Goal: Task Accomplishment & Management: Manage account settings

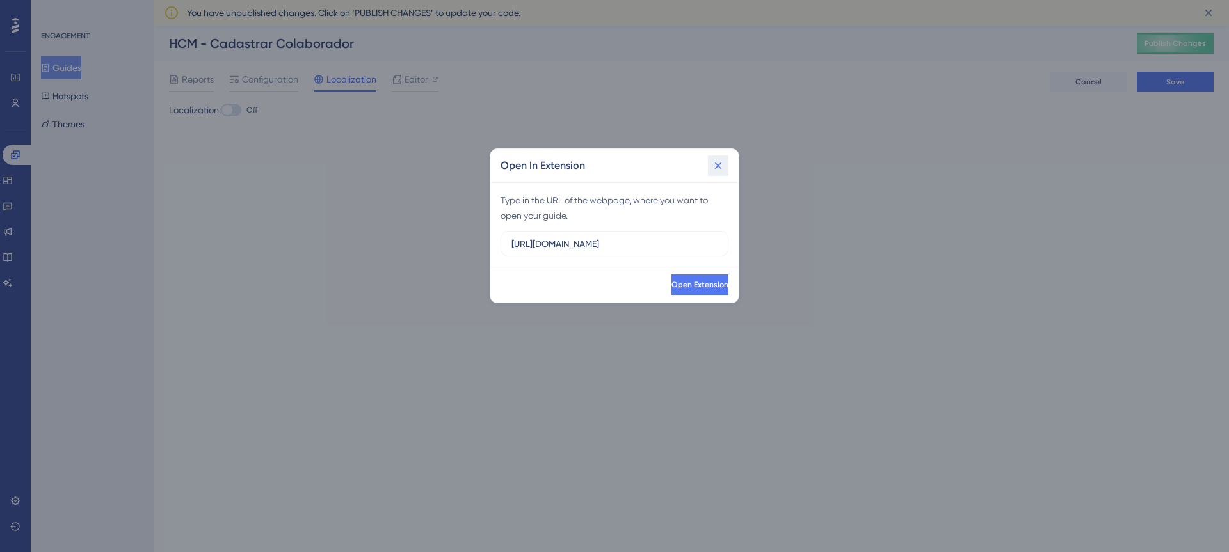
click at [724, 167] on icon at bounding box center [718, 165] width 13 height 13
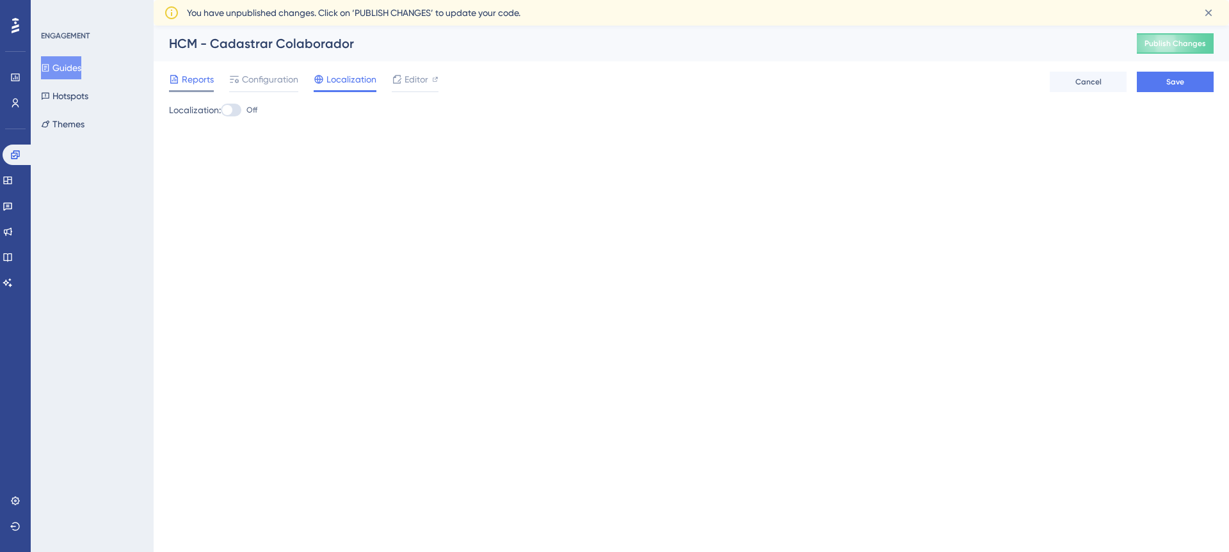
click at [198, 81] on span "Reports" at bounding box center [198, 79] width 32 height 15
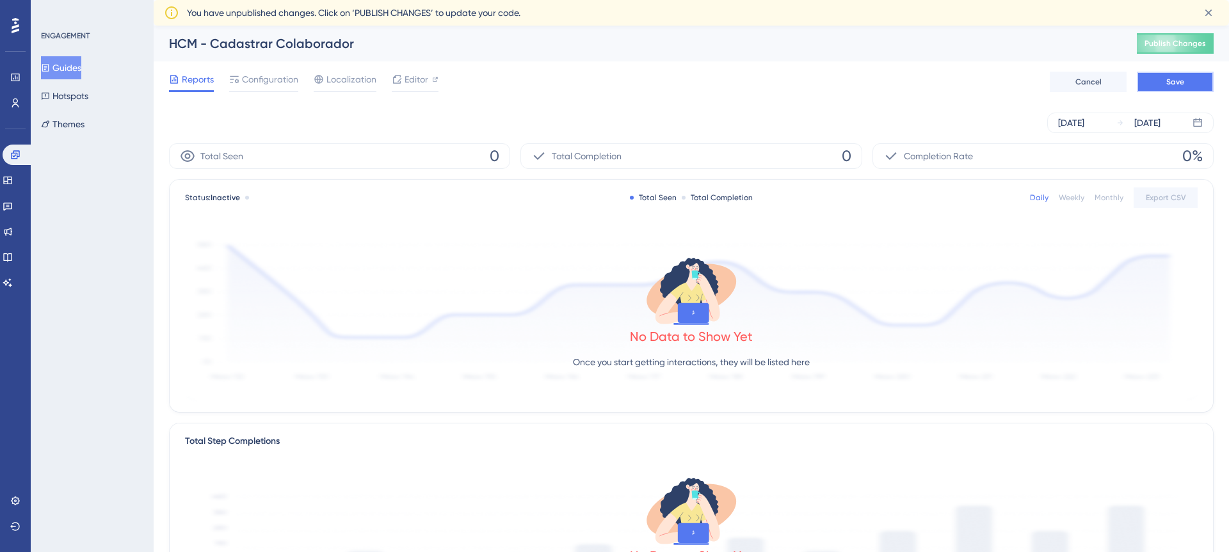
click at [1165, 86] on button "Save" at bounding box center [1175, 82] width 77 height 20
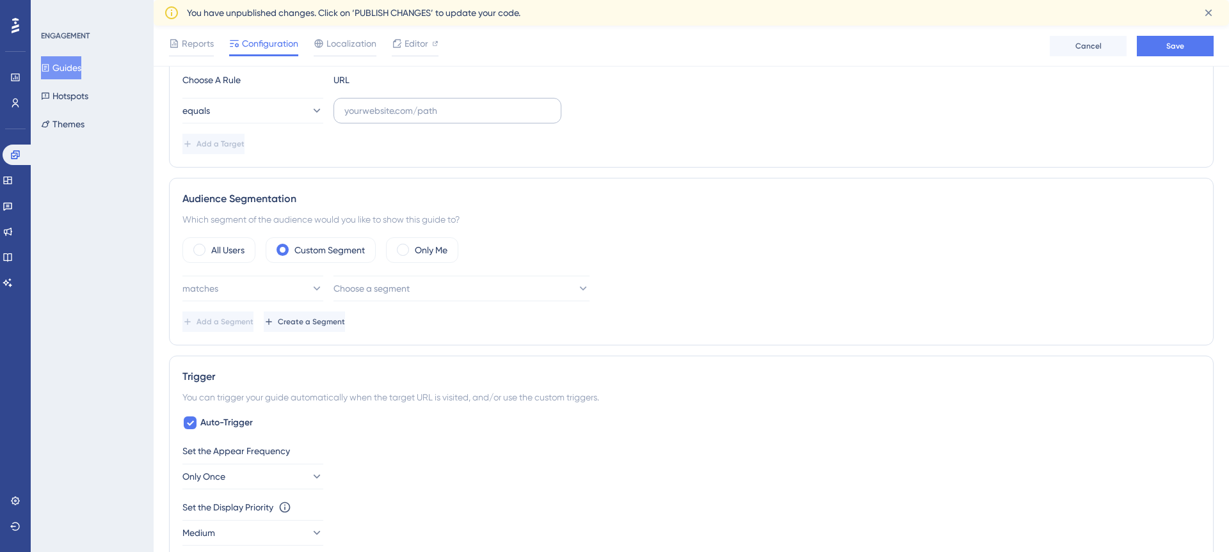
scroll to position [330, 0]
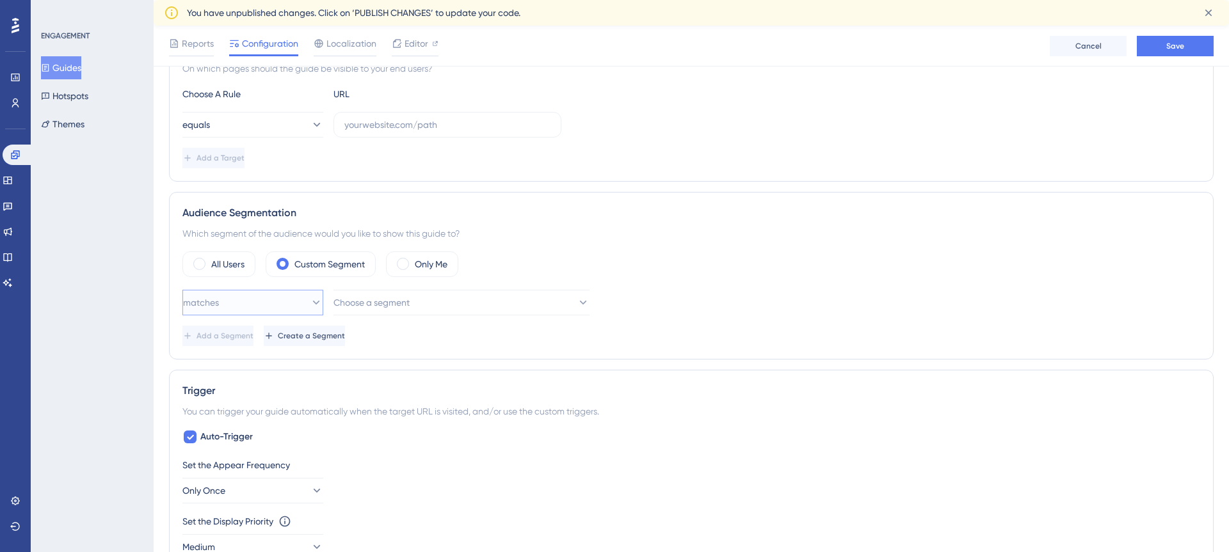
click at [310, 296] on icon at bounding box center [316, 302] width 13 height 13
click at [399, 301] on span "Choose a segment" at bounding box center [372, 302] width 76 height 15
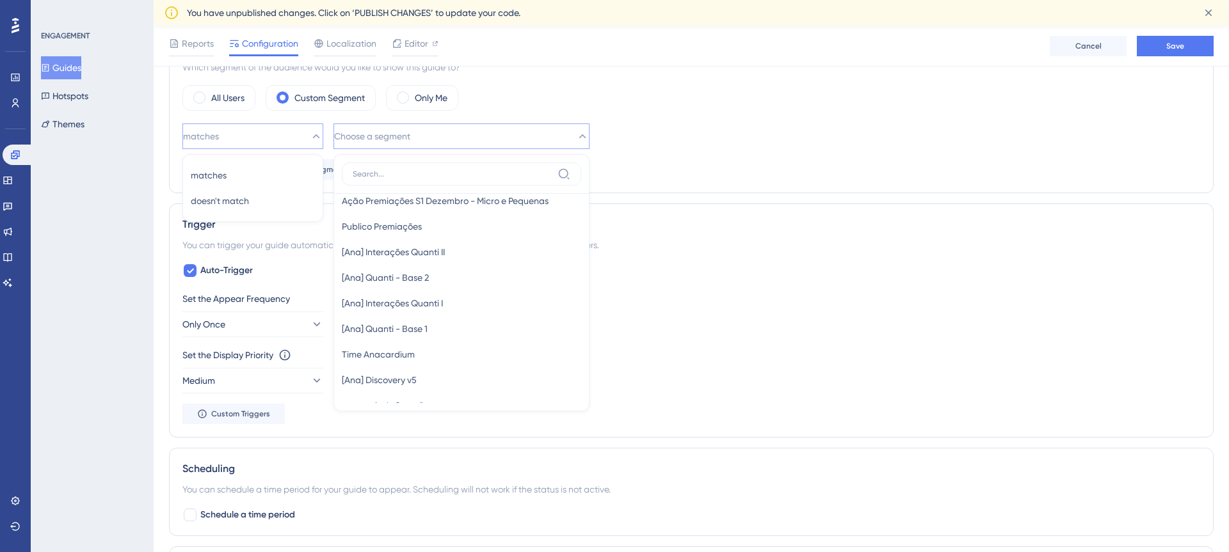
scroll to position [1981, 0]
click at [393, 177] on input at bounding box center [453, 174] width 200 height 10
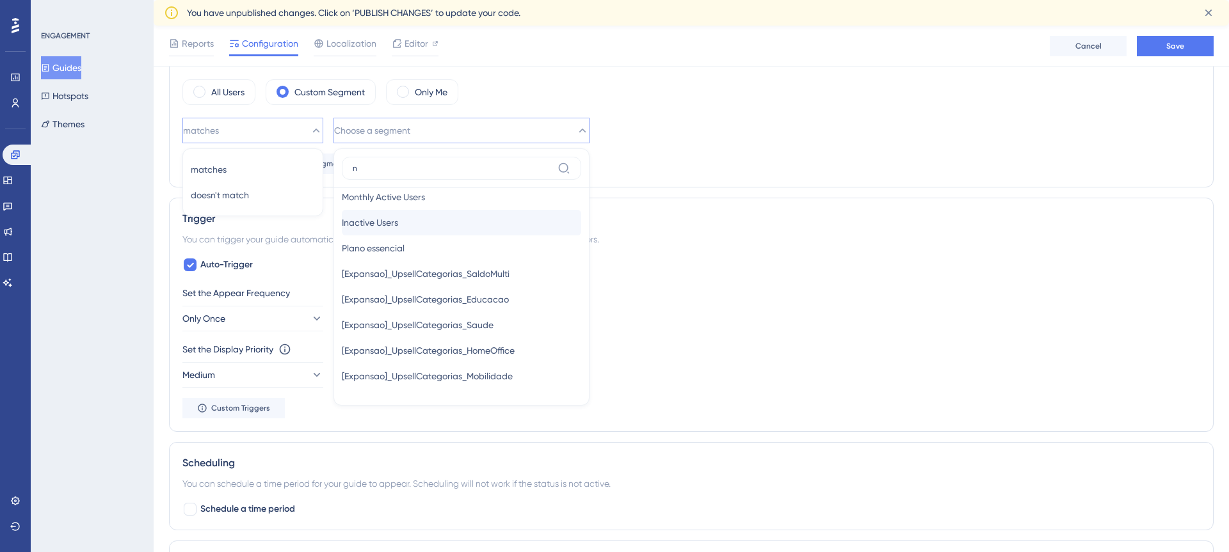
scroll to position [42, 0]
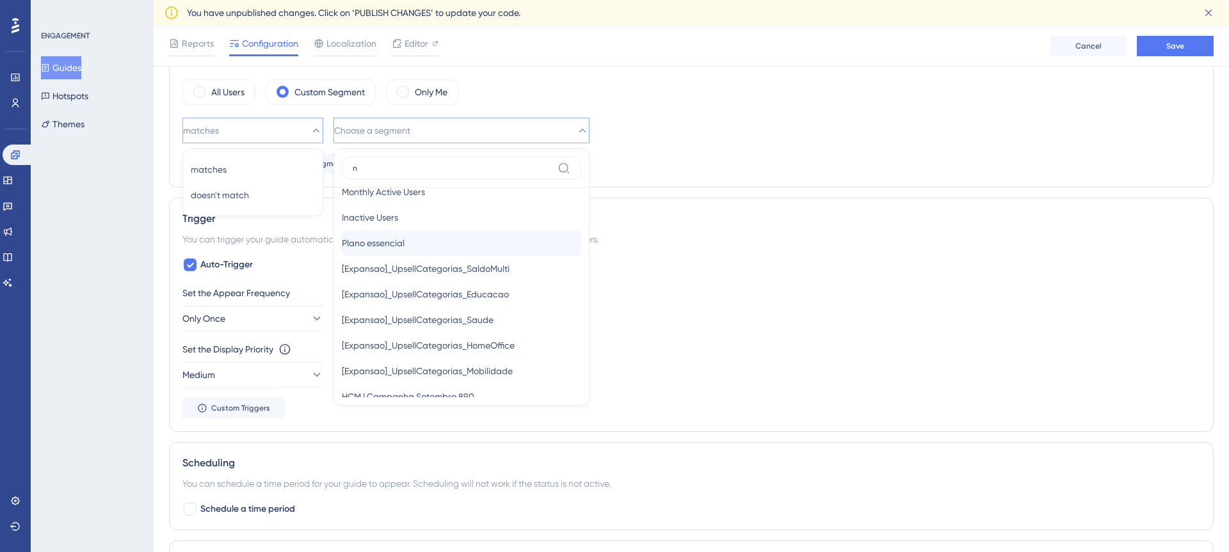
type input "n"
click at [404, 246] on span "Plano essencial" at bounding box center [373, 243] width 63 height 15
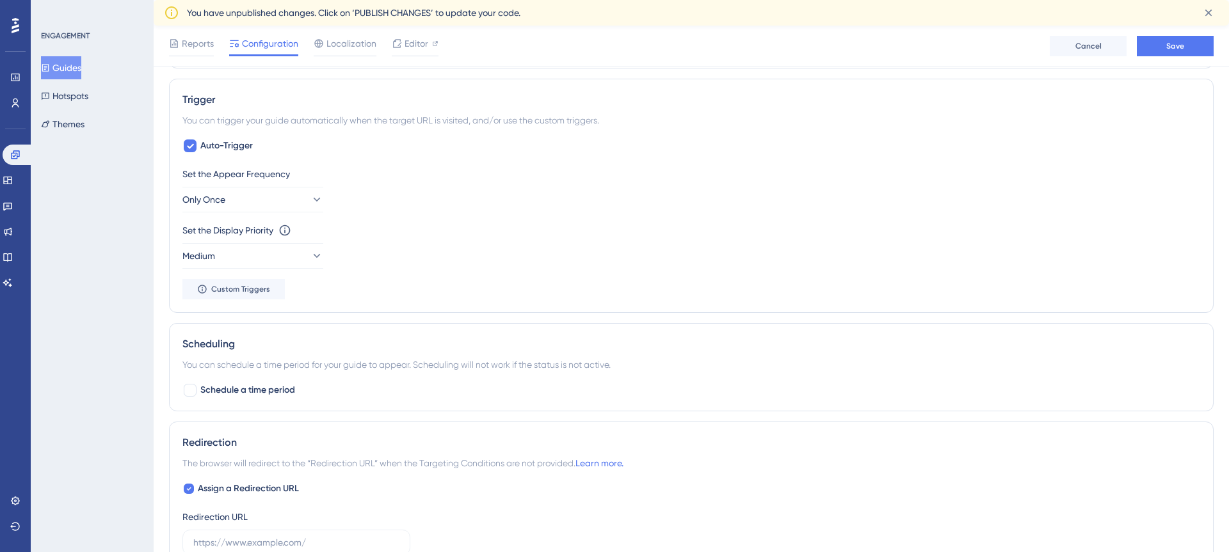
scroll to position [627, 0]
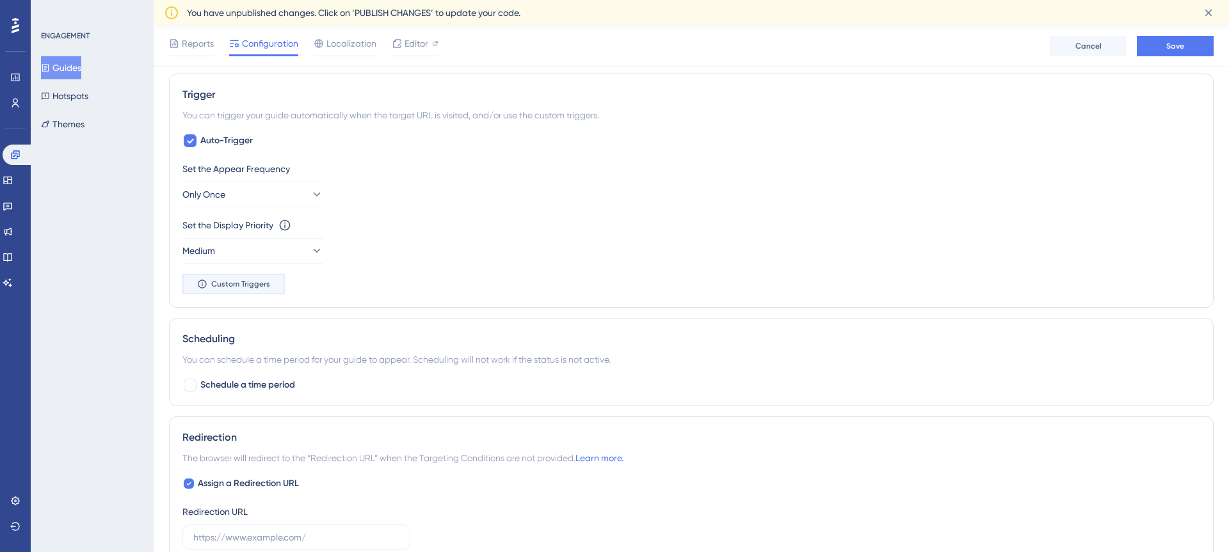
click at [264, 292] on button "Custom Triggers" at bounding box center [233, 284] width 102 height 20
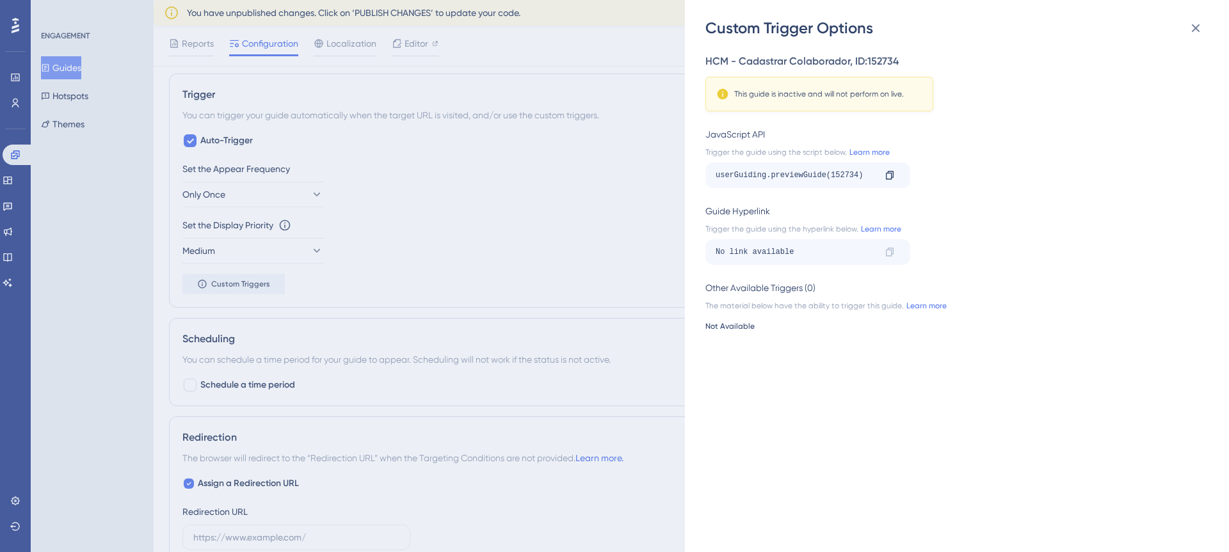
click at [634, 277] on div "Custom Trigger Options HCM - Cadastrar Colaborador , ID: 152734 This guide is i…" at bounding box center [614, 276] width 1229 height 552
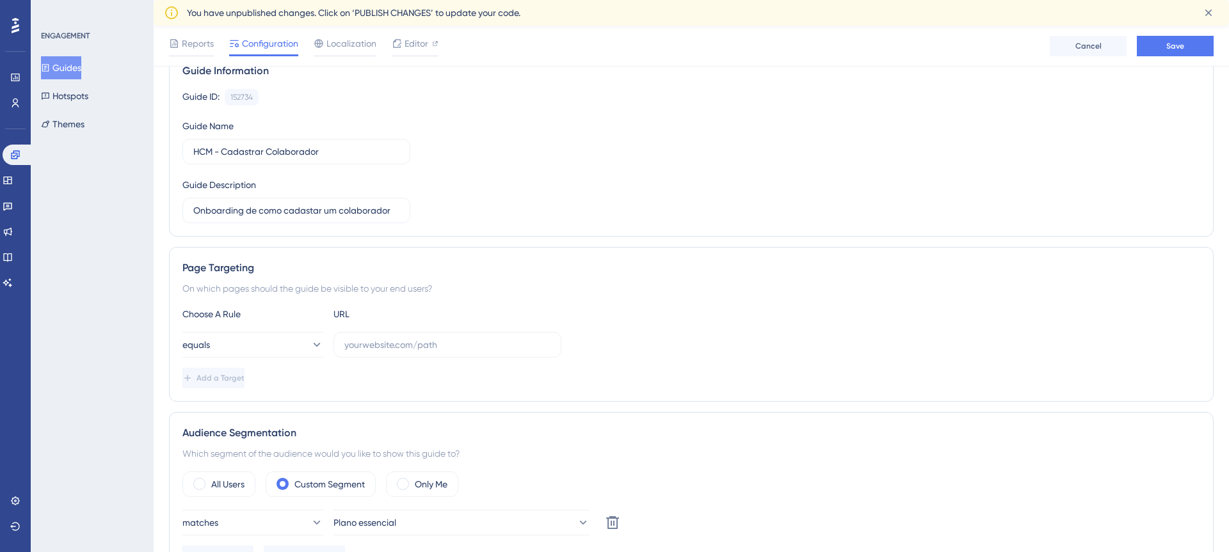
scroll to position [0, 0]
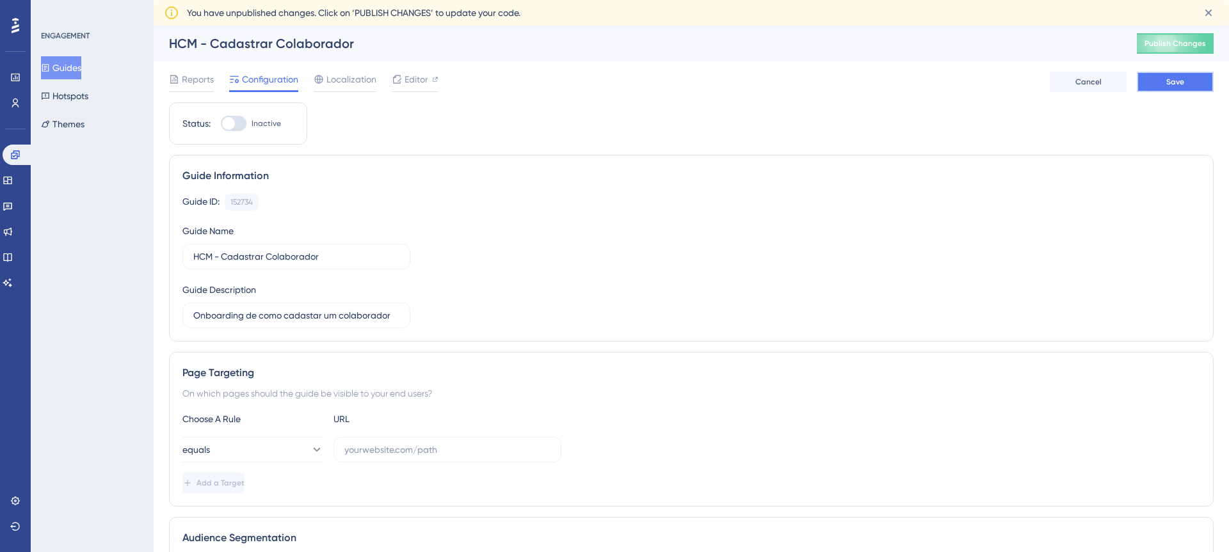
click at [1167, 90] on button "Save" at bounding box center [1175, 82] width 77 height 20
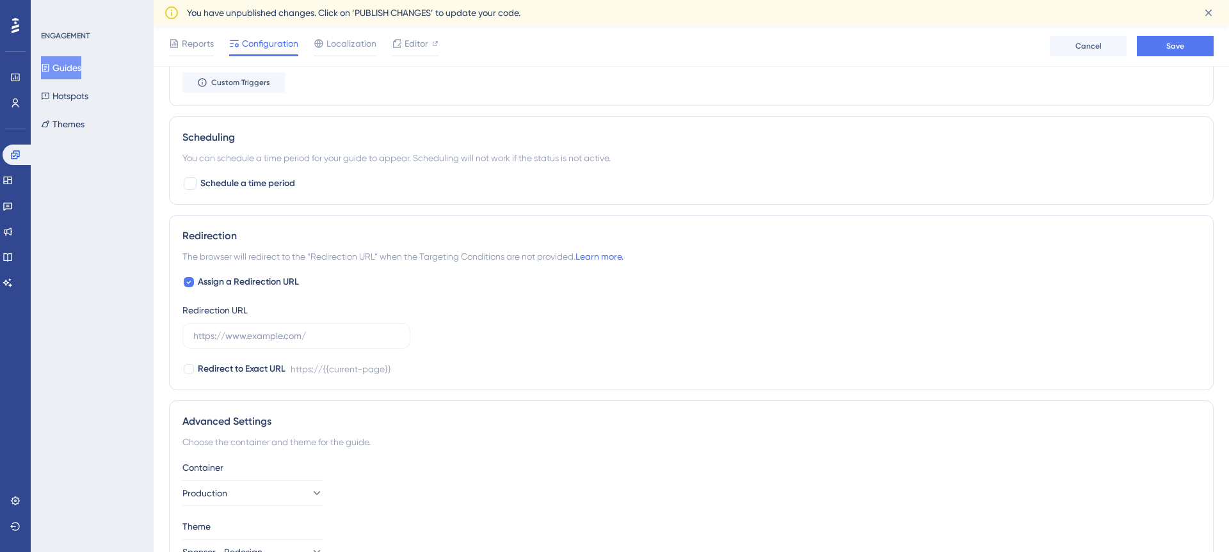
scroll to position [833, 0]
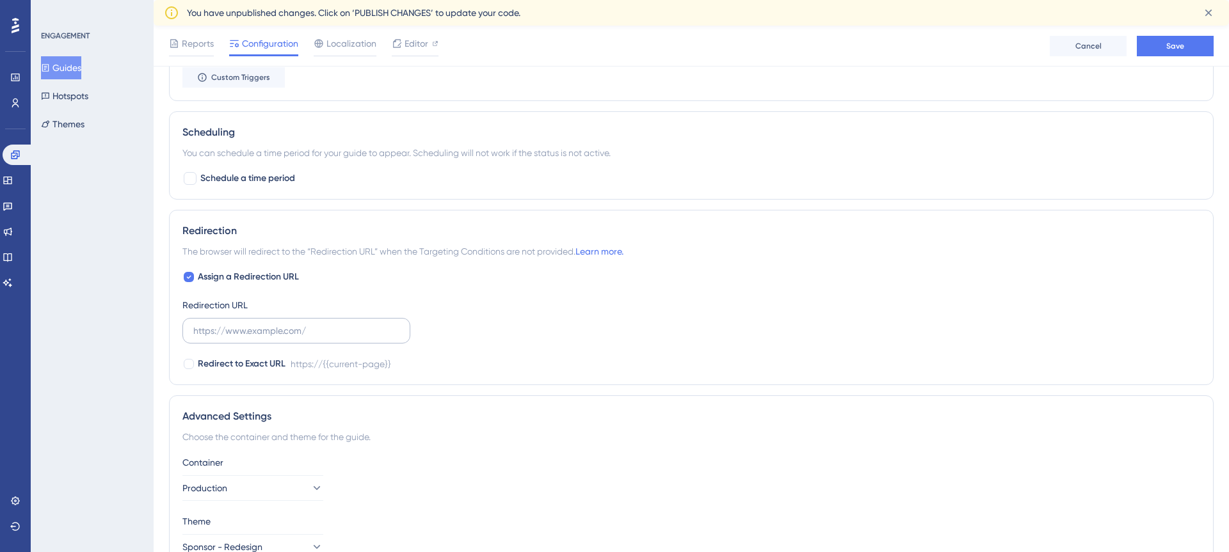
click at [228, 339] on label at bounding box center [296, 331] width 228 height 26
click at [228, 338] on input "text" at bounding box center [296, 331] width 206 height 14
paste input "[URL][DOMAIN_NAME]"
type input "[URL][DOMAIN_NAME]"
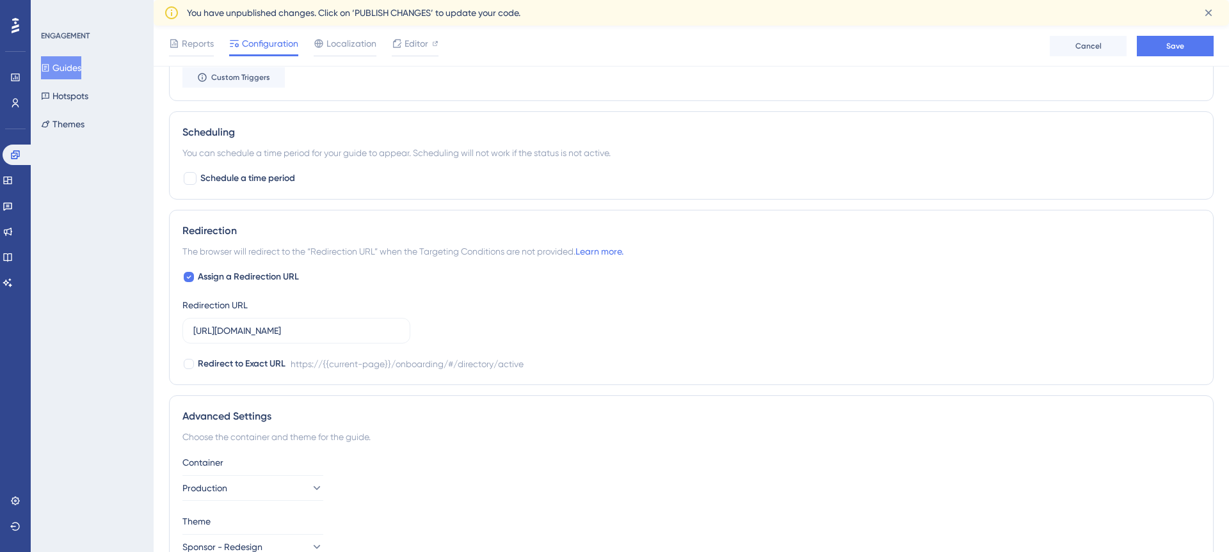
scroll to position [0, 0]
click at [373, 316] on div "Redirection URL [URL][DOMAIN_NAME]" at bounding box center [296, 321] width 228 height 46
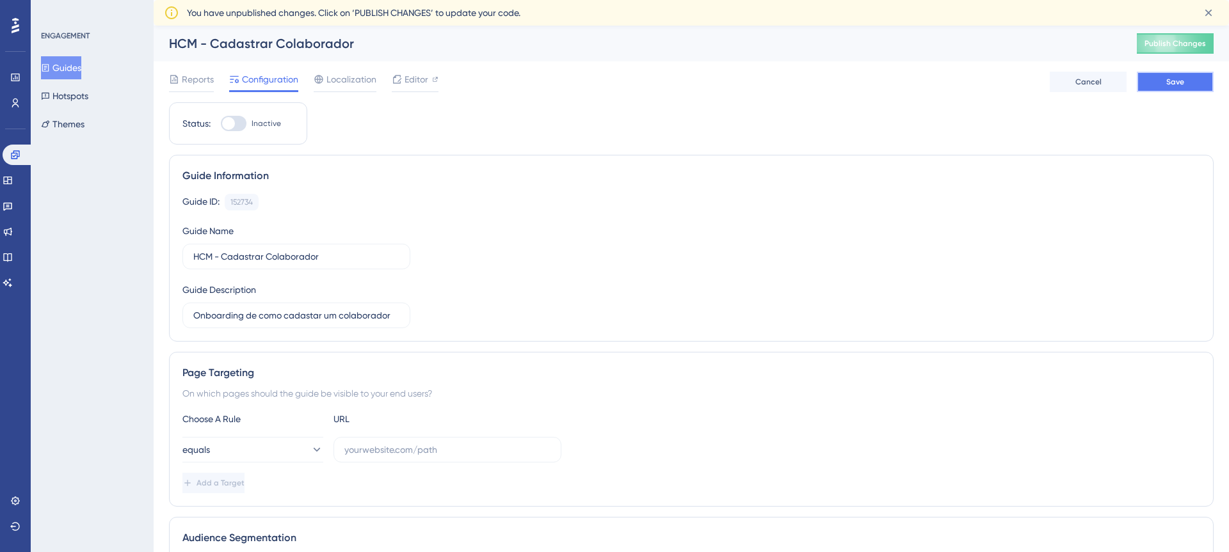
click at [1158, 83] on button "Save" at bounding box center [1175, 82] width 77 height 20
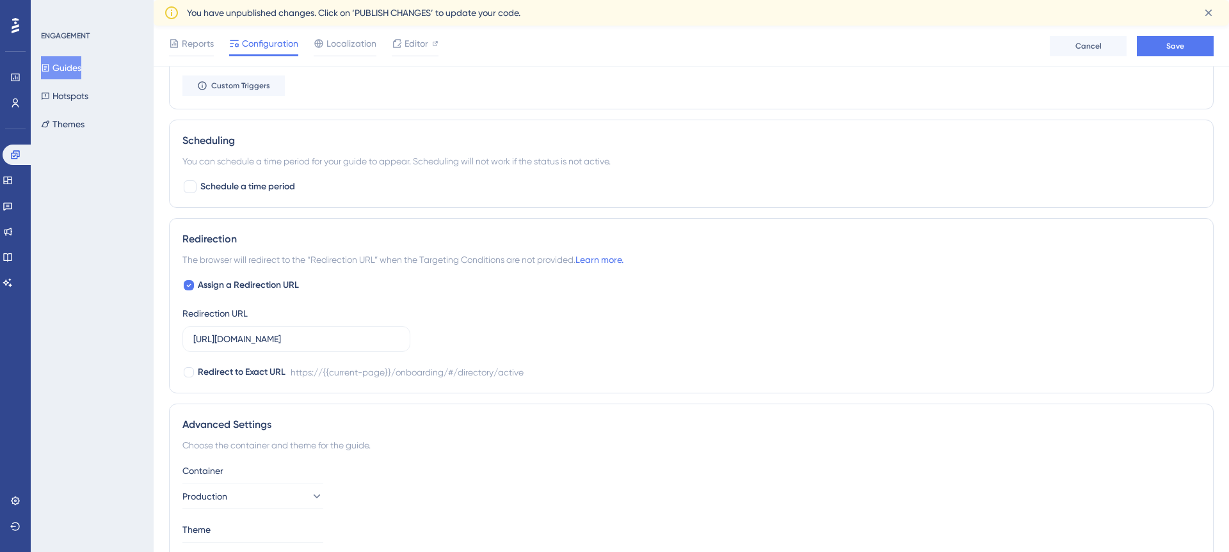
scroll to position [906, 0]
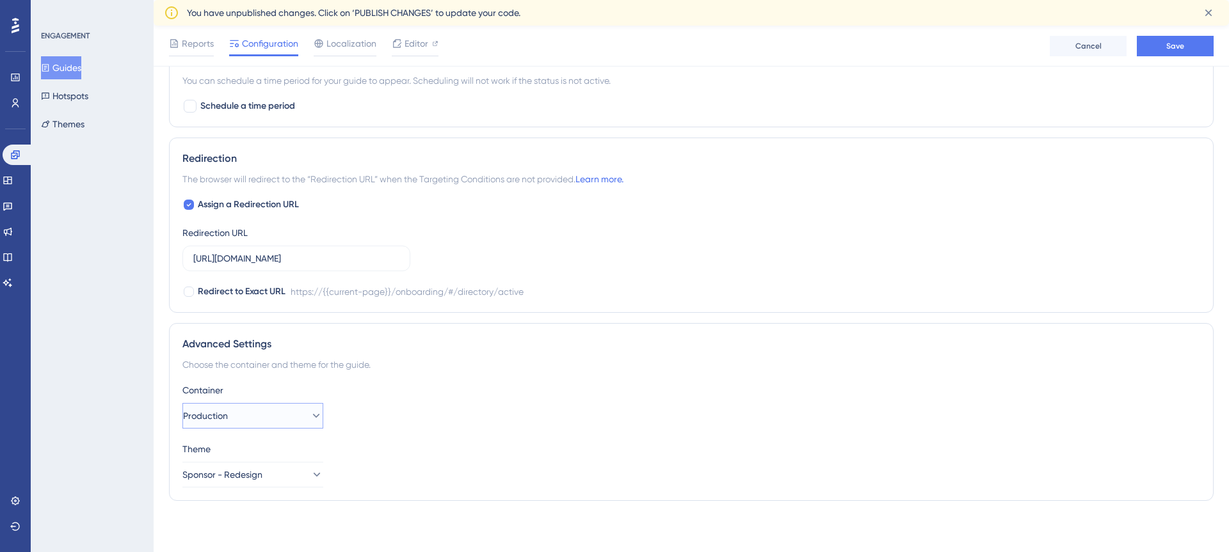
click at [310, 413] on icon at bounding box center [316, 416] width 13 height 13
click at [316, 388] on div "Container" at bounding box center [691, 390] width 1018 height 15
click at [281, 471] on button "Sponsor - Redesign" at bounding box center [252, 475] width 141 height 26
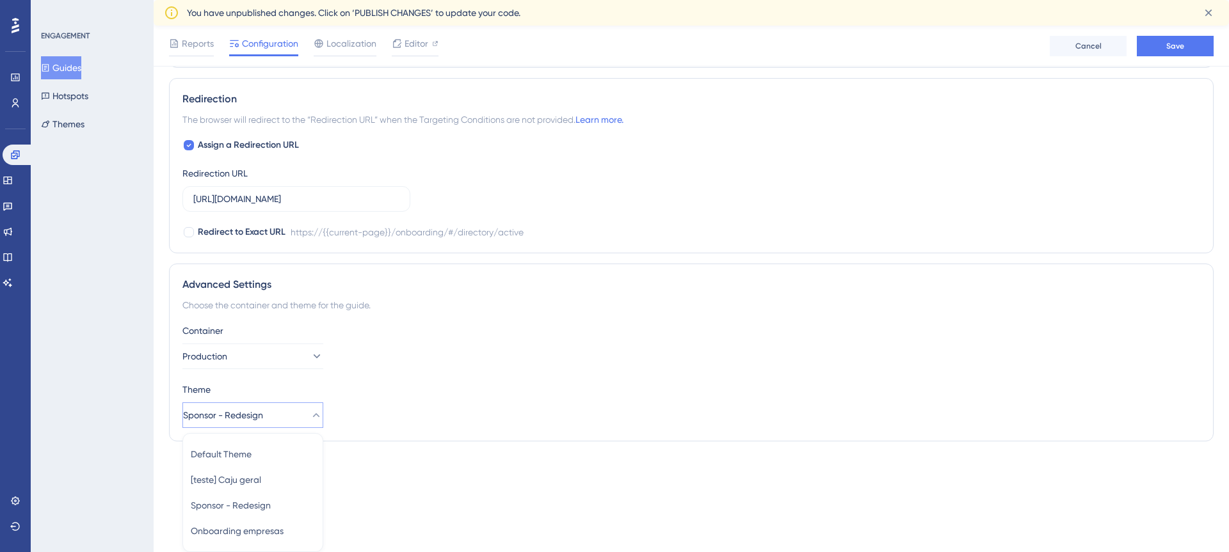
click at [507, 423] on div "Theme Sponsor - Redesign Default Theme Default Theme [teste] Caju geral [teste]…" at bounding box center [691, 405] width 1018 height 46
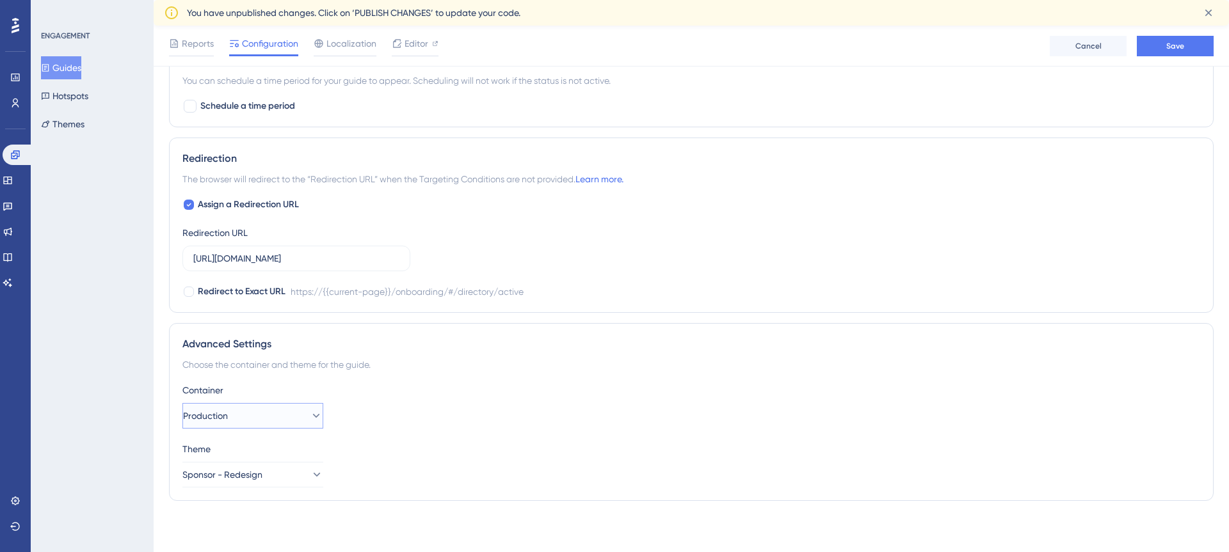
click at [284, 414] on button "Production" at bounding box center [252, 416] width 141 height 26
click at [381, 414] on div "Container Production Staging Staging Production Production" at bounding box center [691, 406] width 1018 height 46
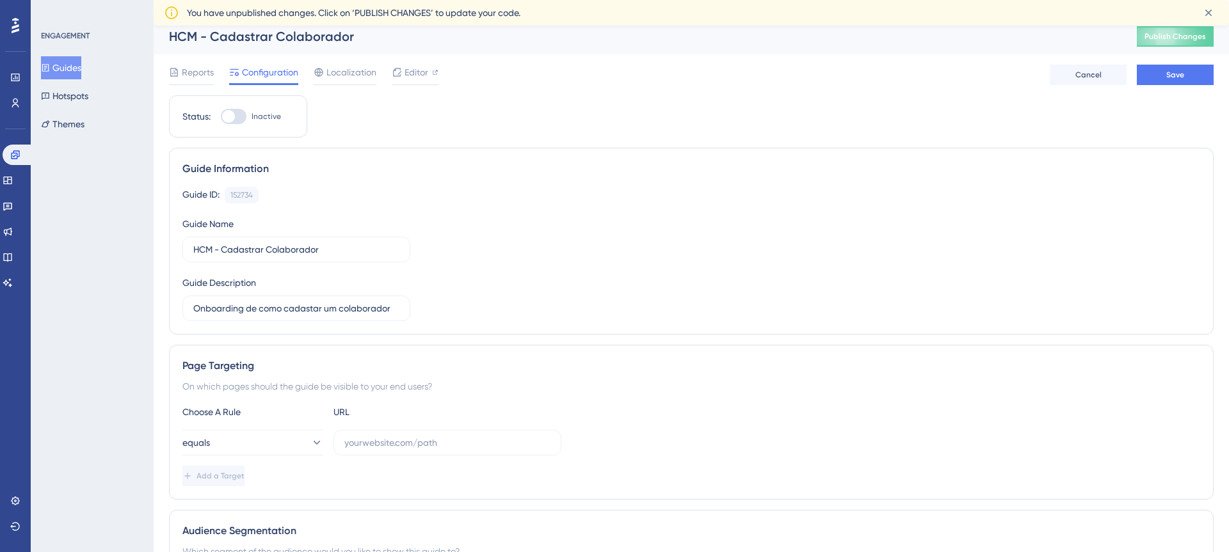
scroll to position [0, 0]
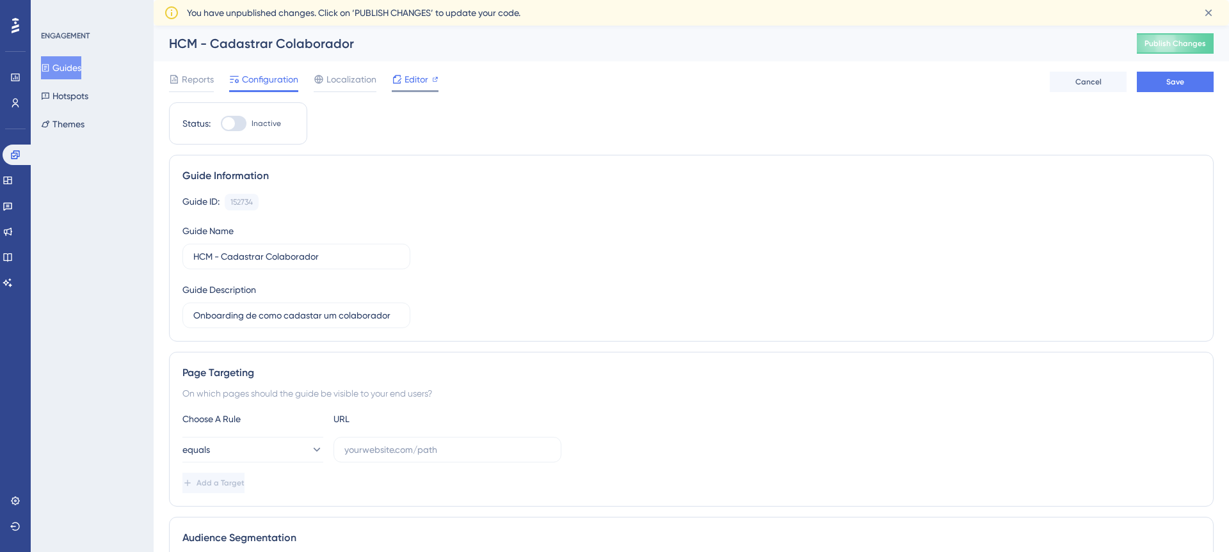
click at [403, 81] on div "Editor" at bounding box center [415, 79] width 47 height 15
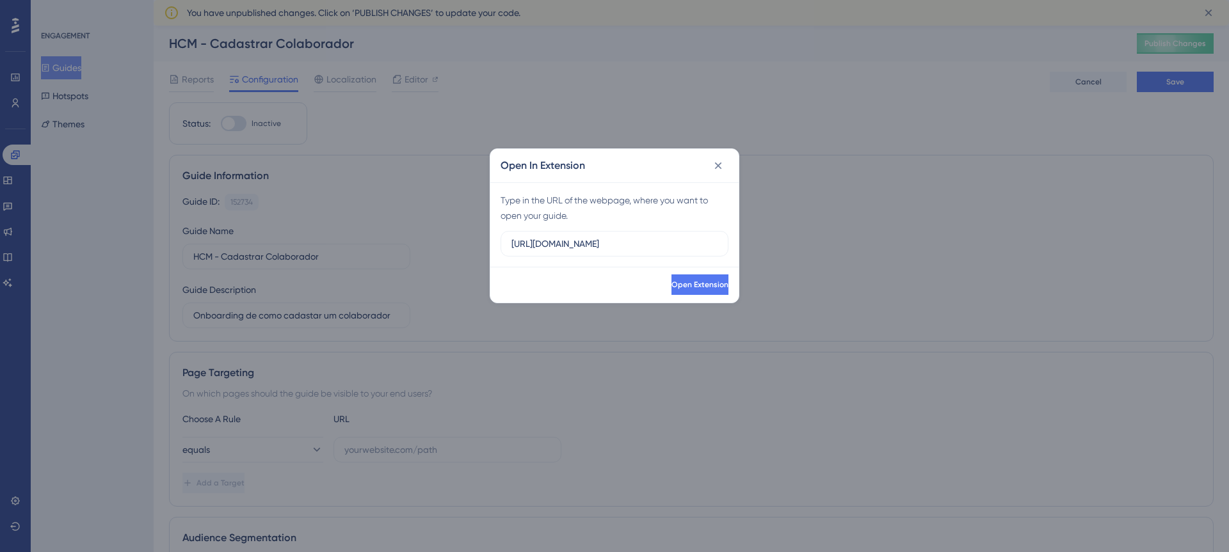
drag, startPoint x: 650, startPoint y: 245, endPoint x: 442, endPoint y: 236, distance: 208.2
click at [442, 236] on div "Open In Extension Type in the URL of the webpage, where you want to open your g…" at bounding box center [614, 276] width 1229 height 552
type input "[URL][DOMAIN_NAME]"
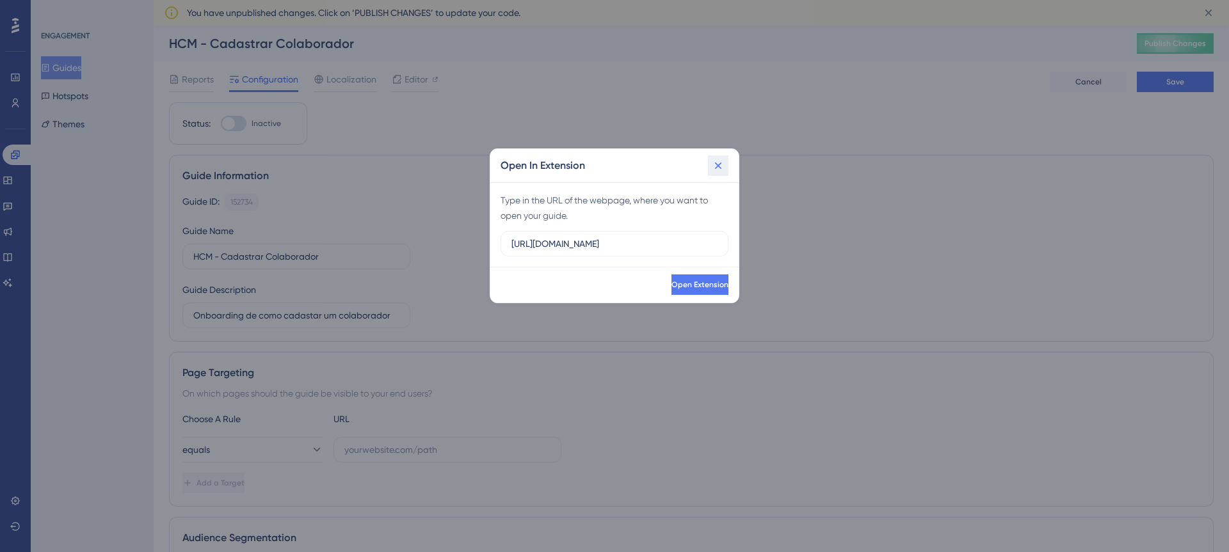
click at [716, 165] on icon at bounding box center [718, 165] width 13 height 13
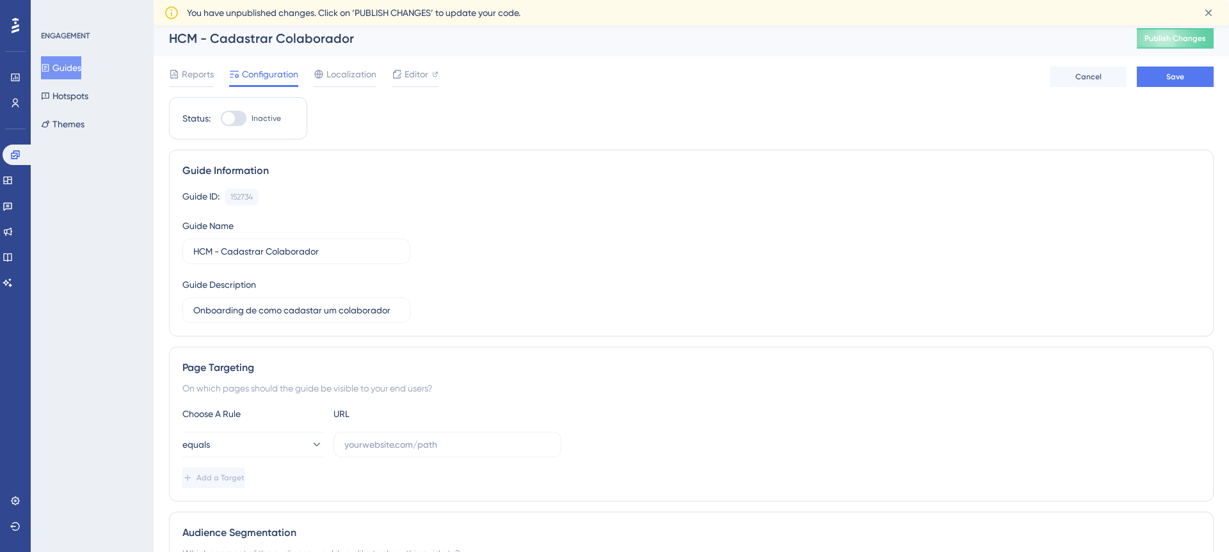
scroll to position [6, 0]
click at [88, 98] on button "Hotspots" at bounding box center [64, 95] width 47 height 23
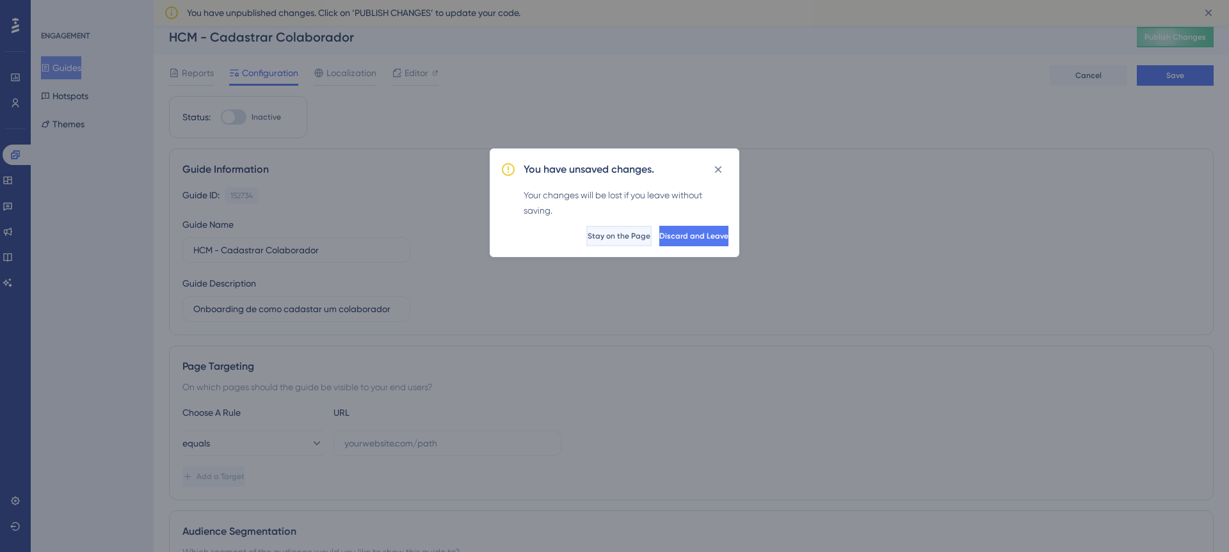
click at [589, 227] on button "Stay on the Page" at bounding box center [618, 236] width 65 height 20
click at [592, 238] on div "Guide ID: 152734 Copy Guide Name HCM - Cadastrar Colaborador Guide Description …" at bounding box center [691, 255] width 1018 height 134
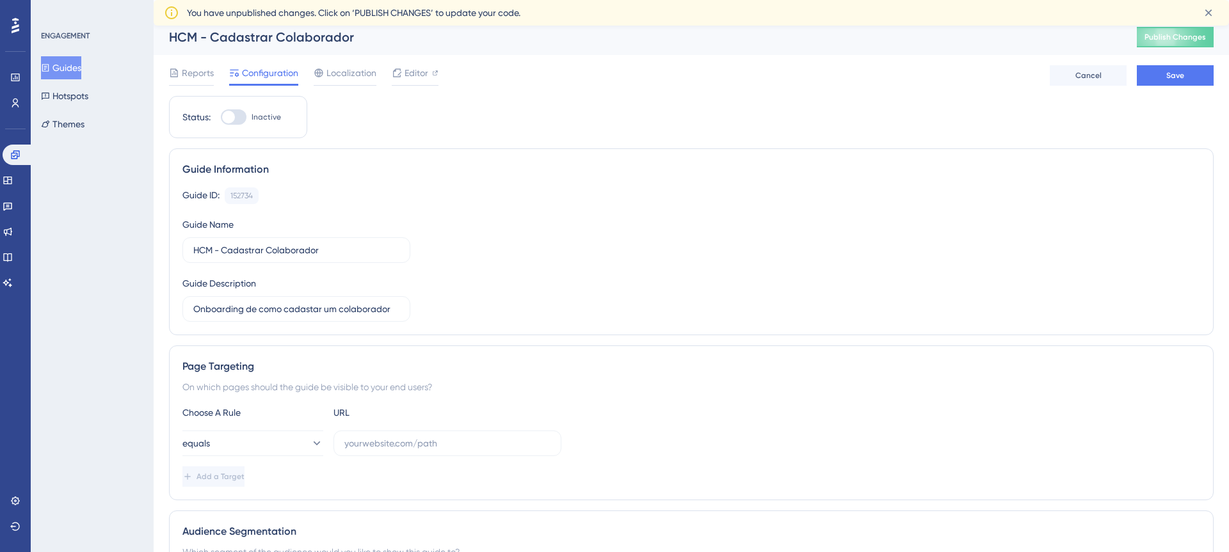
scroll to position [0, 0]
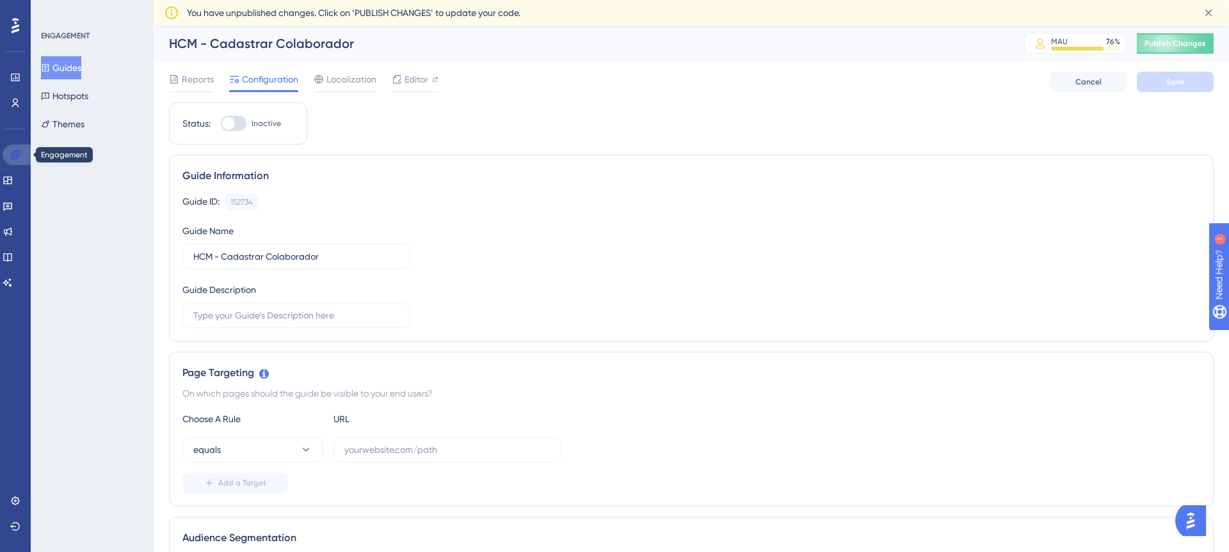
click at [10, 152] on icon at bounding box center [15, 155] width 10 height 10
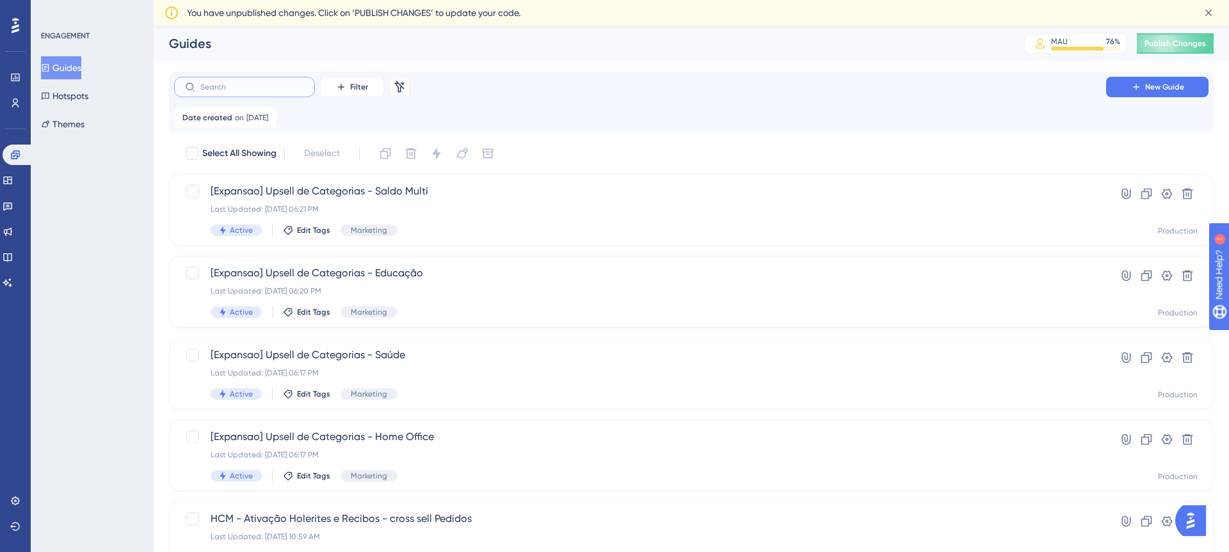
click at [238, 86] on input "text" at bounding box center [252, 87] width 104 height 9
type input "m"
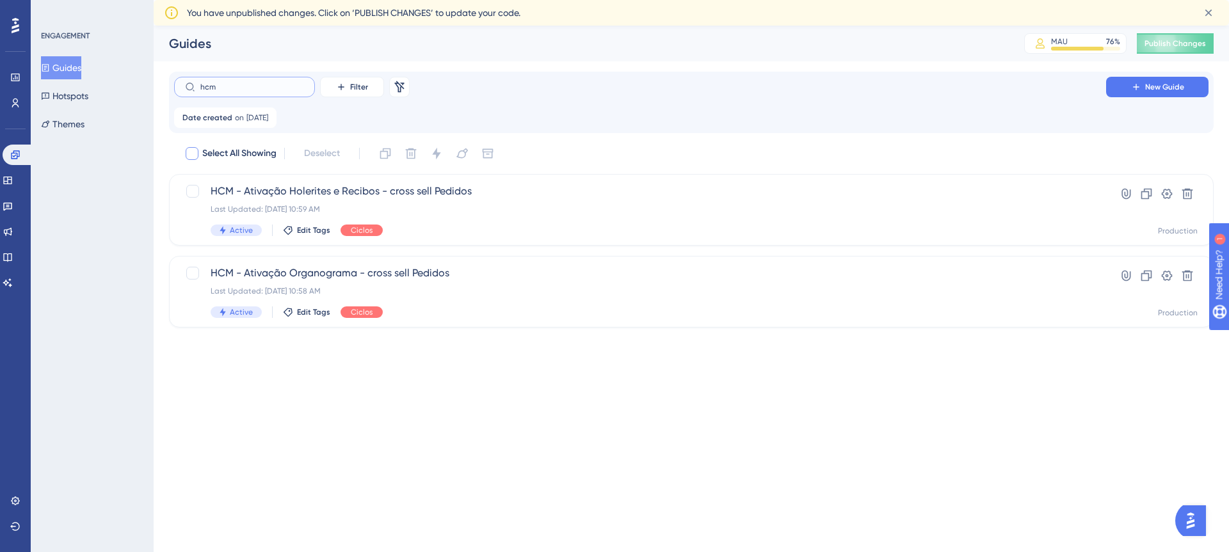
type input "hcm"
click at [196, 153] on div at bounding box center [192, 153] width 13 height 13
checkbox input "true"
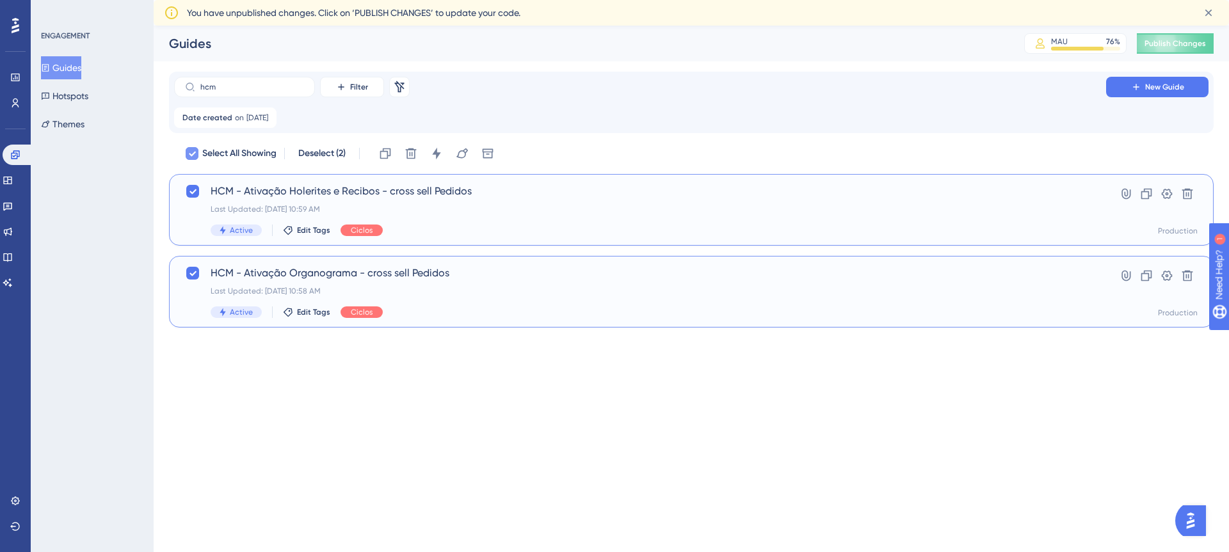
click at [196, 153] on div at bounding box center [192, 153] width 13 height 13
checkbox input "false"
drag, startPoint x: 223, startPoint y: 83, endPoint x: 177, endPoint y: 83, distance: 46.1
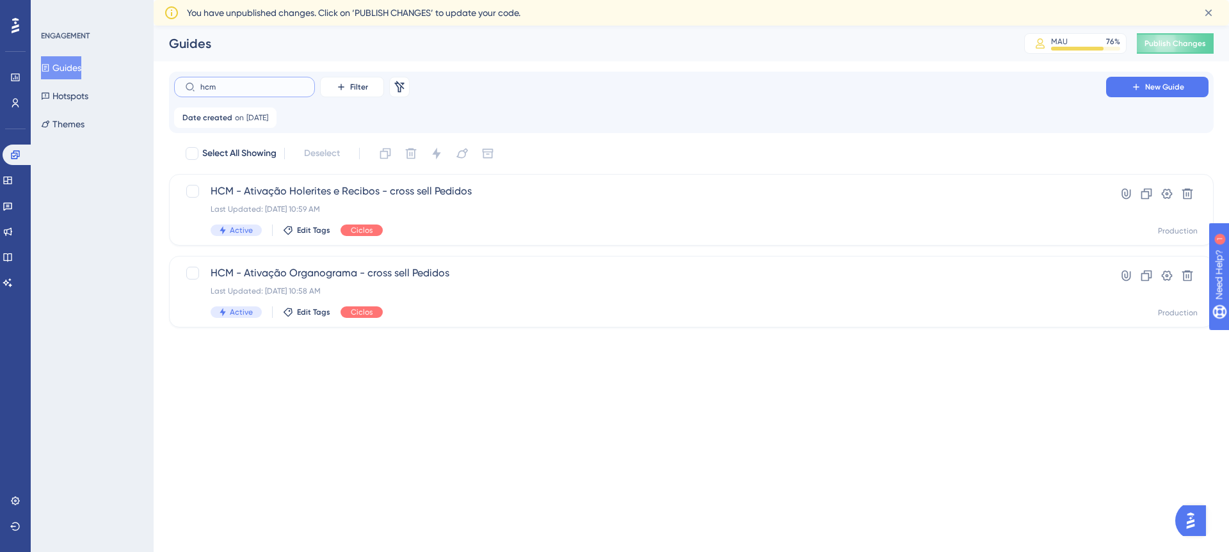
click at [177, 83] on label "hcm" at bounding box center [244, 87] width 141 height 20
type input "HCM"
drag, startPoint x: 235, startPoint y: 84, endPoint x: 173, endPoint y: 81, distance: 62.2
click at [173, 81] on div "HCM Filter Remove Filters New Guide Date created on 24 Sep, 2025 24 Sep, 2025 R…" at bounding box center [691, 102] width 1044 height 61
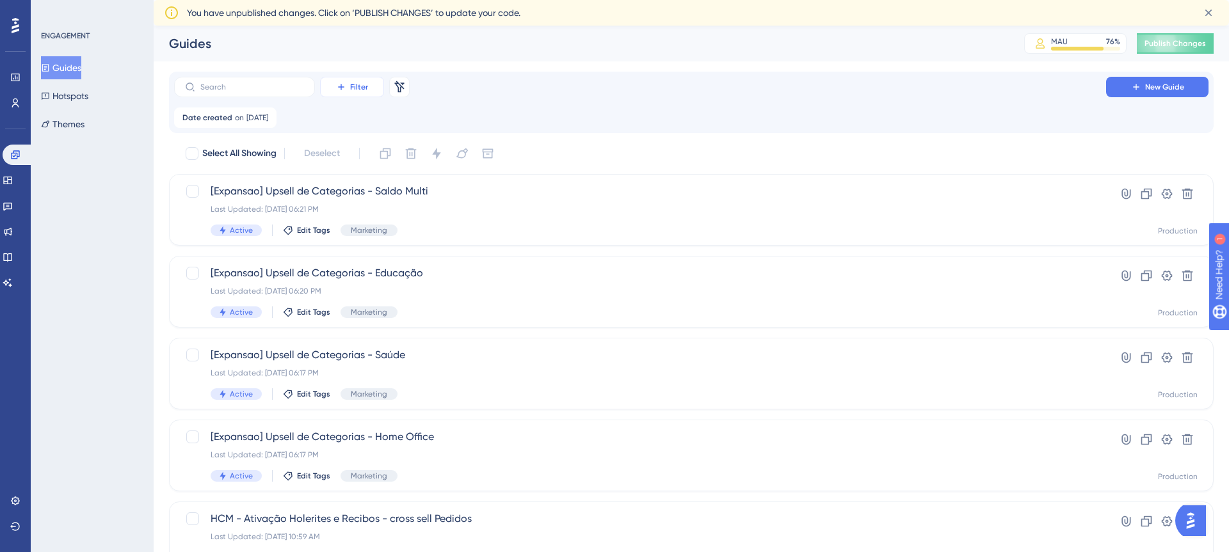
click at [350, 86] on span "Filter" at bounding box center [359, 87] width 18 height 10
click at [355, 121] on span "Tags" at bounding box center [349, 123] width 20 height 15
click at [406, 179] on button "Choose a tag" at bounding box center [388, 180] width 141 height 26
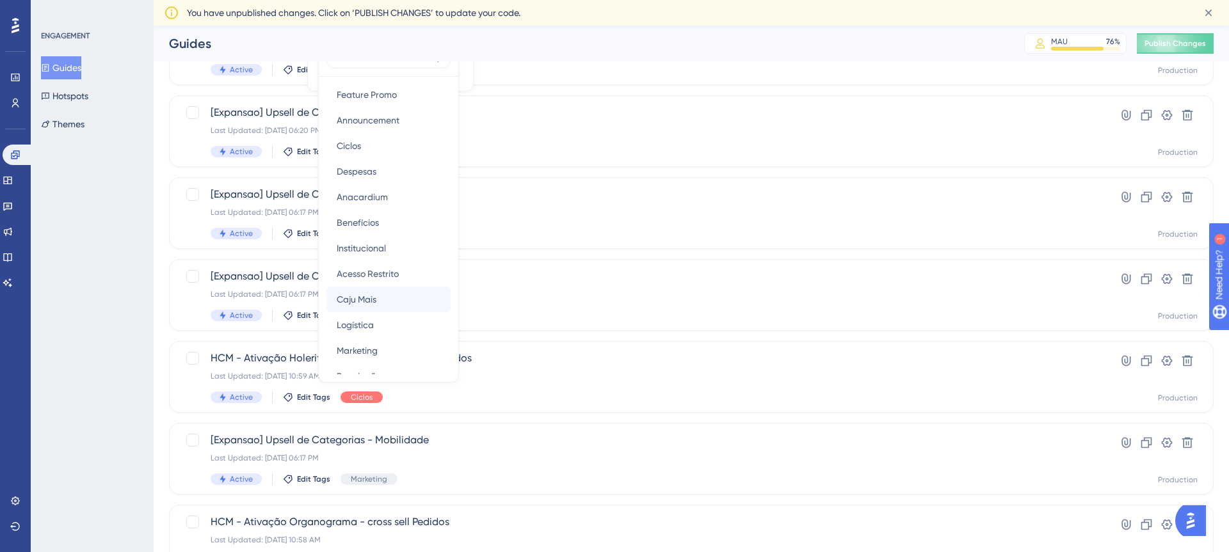
scroll to position [17, 0]
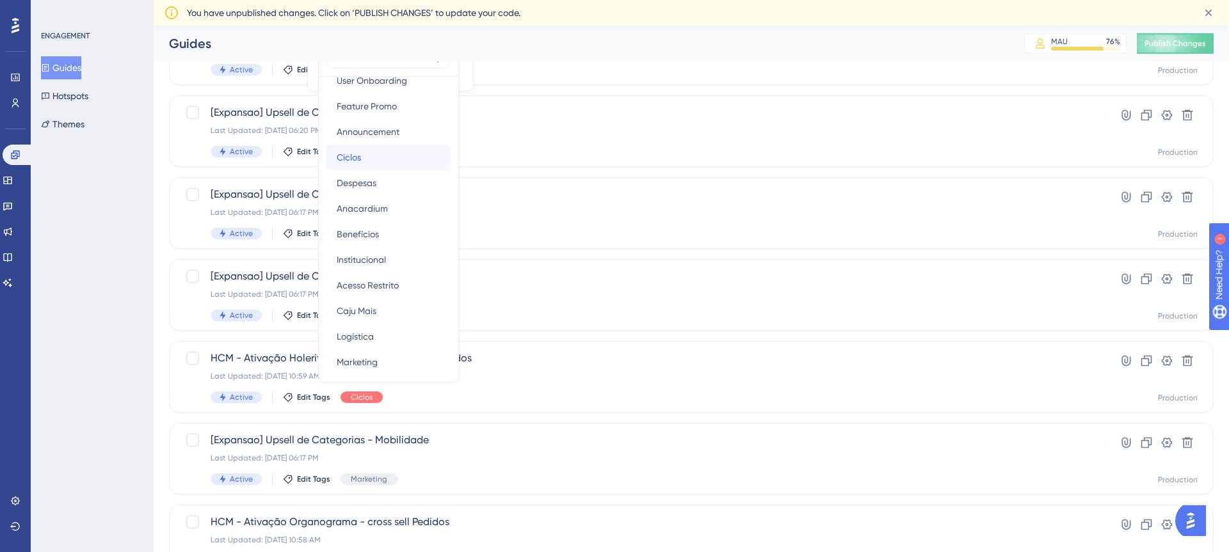
click at [417, 156] on div "Ciclos Ciclos" at bounding box center [389, 158] width 104 height 26
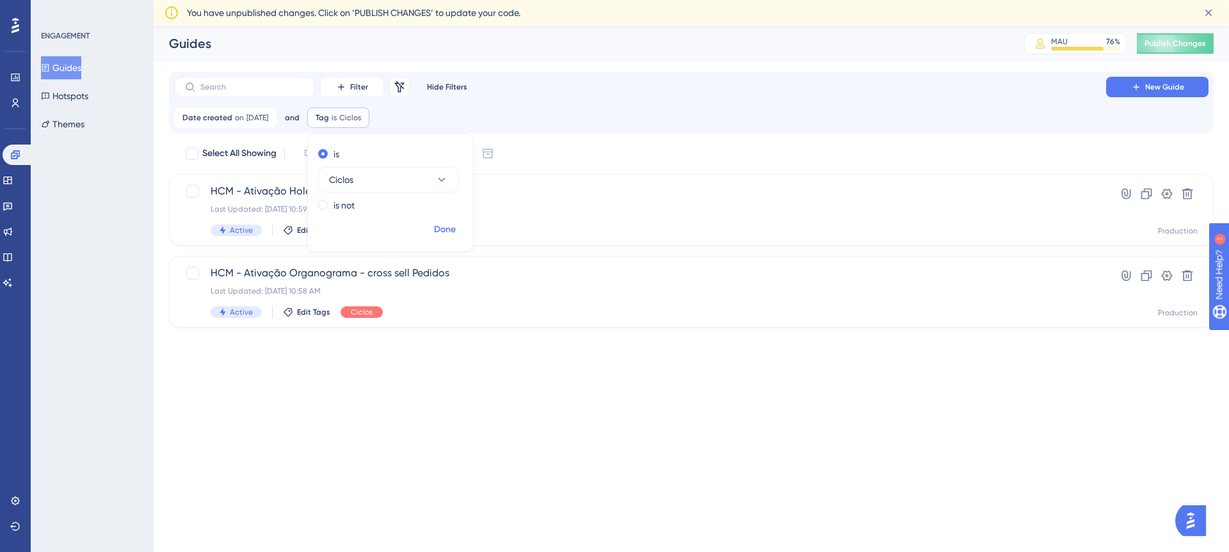
click at [456, 228] on span "Done" at bounding box center [445, 229] width 22 height 15
click at [81, 93] on button "Hotspots" at bounding box center [64, 95] width 47 height 23
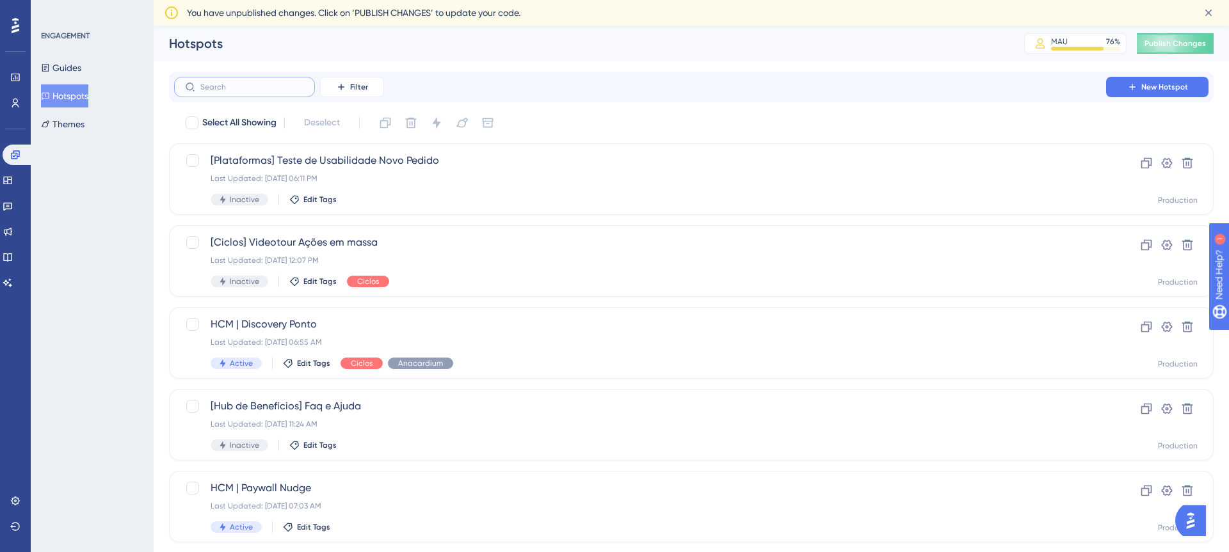
click at [299, 83] on input "text" at bounding box center [252, 87] width 104 height 9
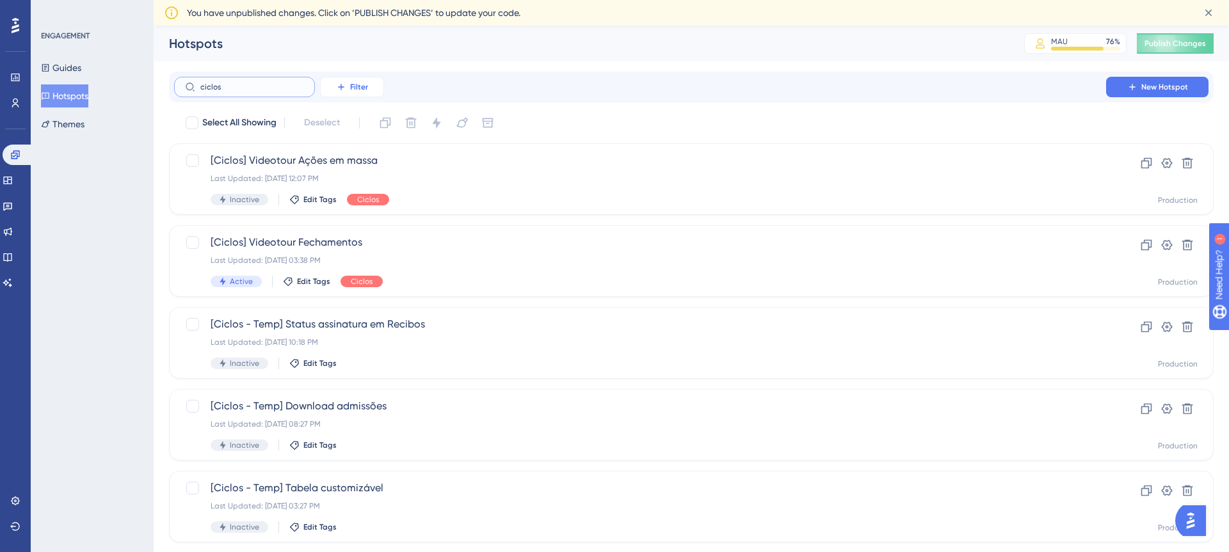
type input "ciclos"
click at [355, 86] on span "Filter" at bounding box center [359, 87] width 18 height 10
click at [355, 119] on span "Tags" at bounding box center [349, 123] width 20 height 15
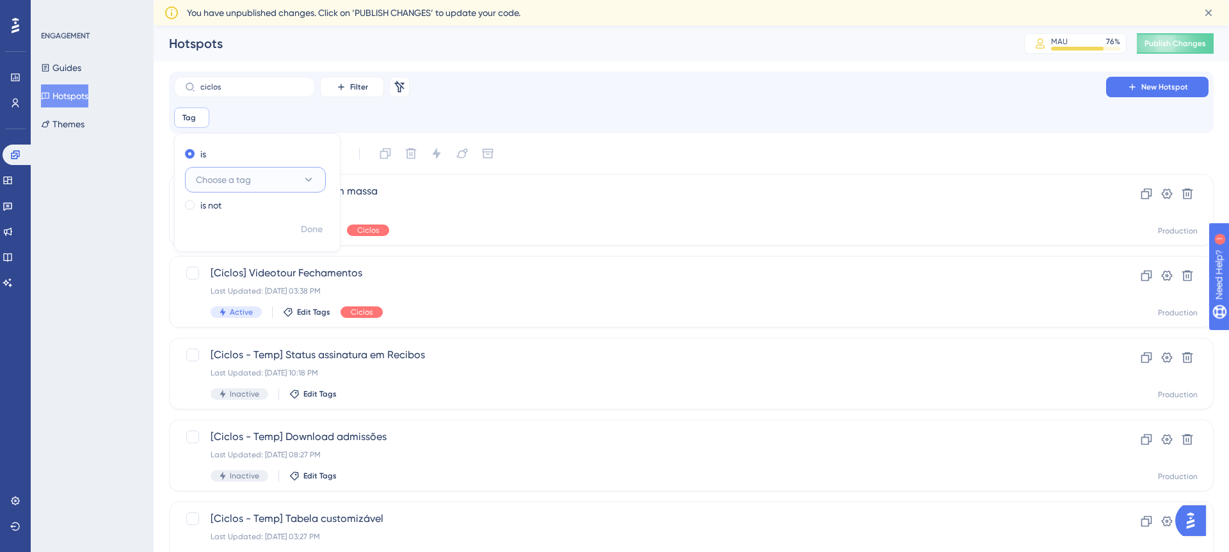
click at [244, 174] on span "Choose a tag" at bounding box center [223, 179] width 55 height 15
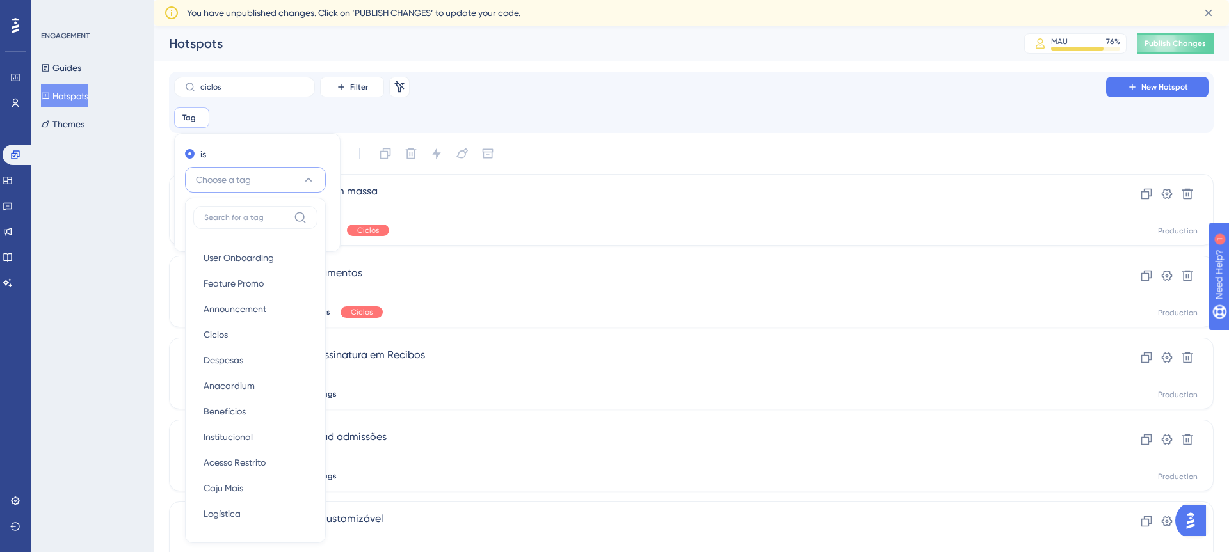
scroll to position [92, 0]
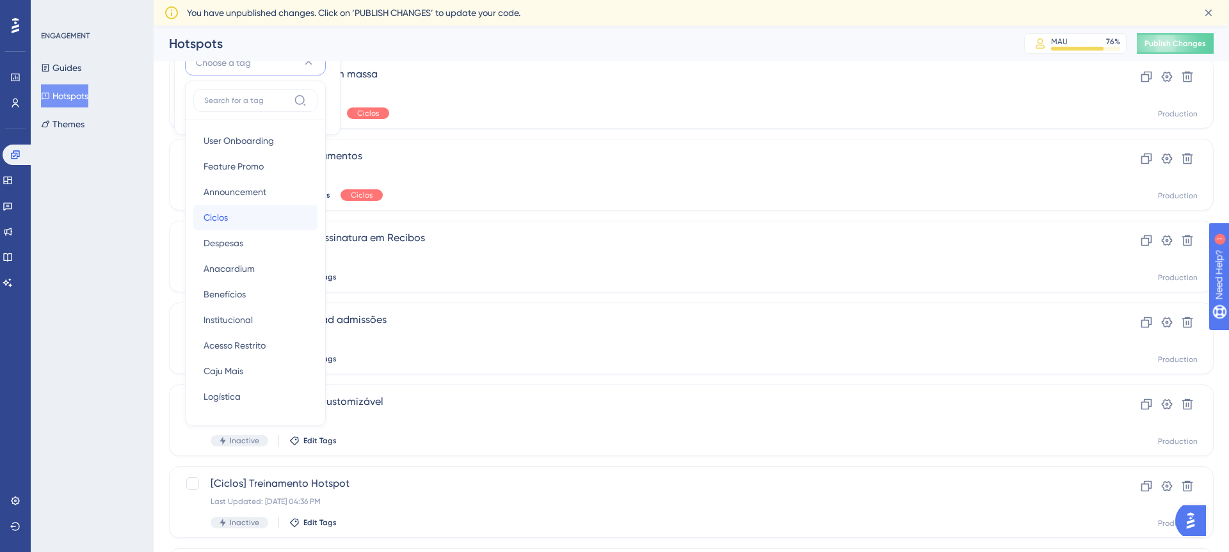
click at [254, 220] on div "Ciclos Ciclos" at bounding box center [256, 218] width 104 height 26
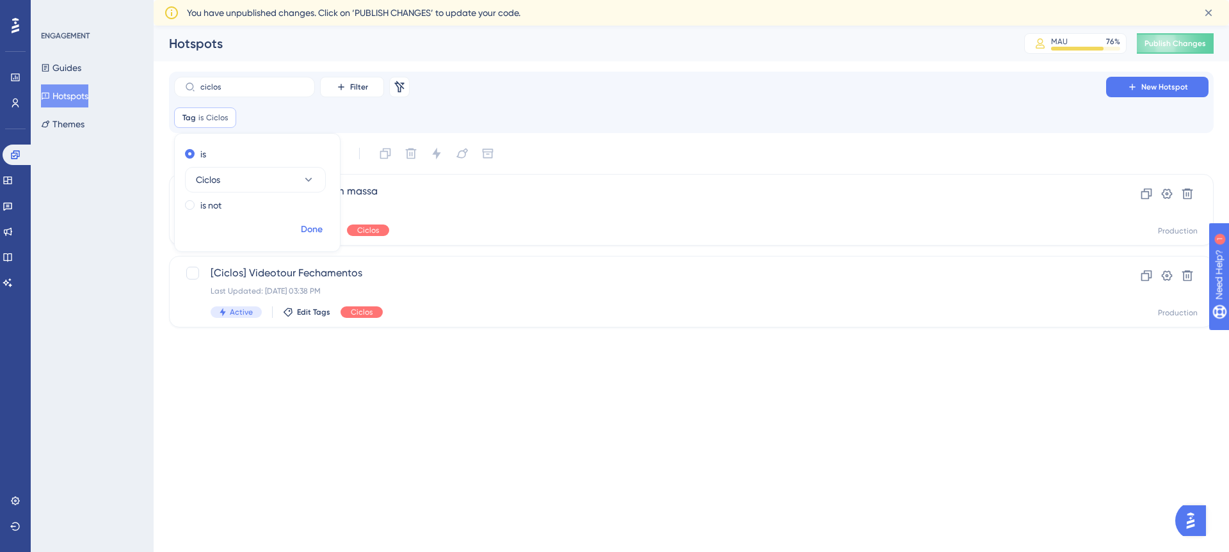
click at [314, 228] on span "Done" at bounding box center [312, 229] width 22 height 15
drag, startPoint x: 227, startPoint y: 88, endPoint x: 186, endPoint y: 87, distance: 41.0
click at [186, 87] on label "ciclos" at bounding box center [244, 87] width 141 height 20
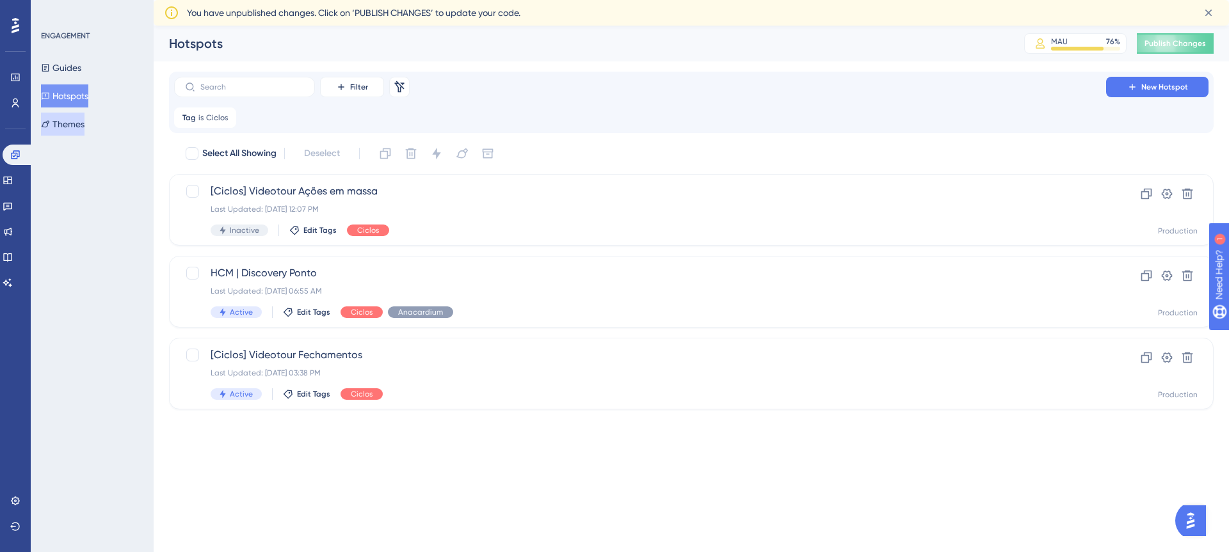
click at [79, 127] on button "Themes" at bounding box center [63, 124] width 44 height 23
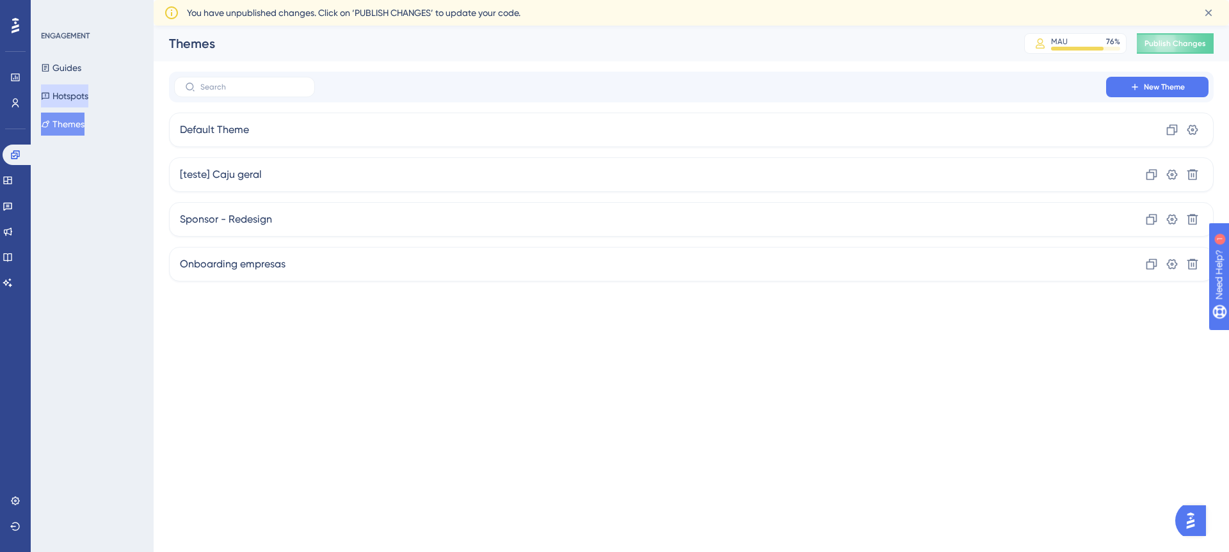
click at [79, 97] on button "Hotspots" at bounding box center [64, 95] width 47 height 23
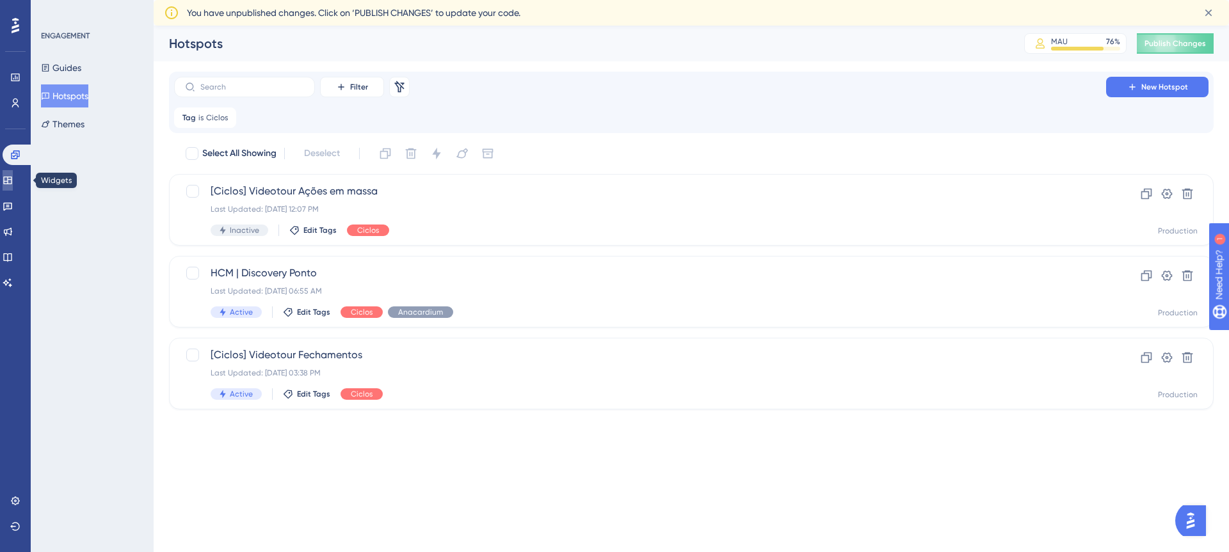
click at [13, 175] on icon at bounding box center [8, 180] width 10 height 10
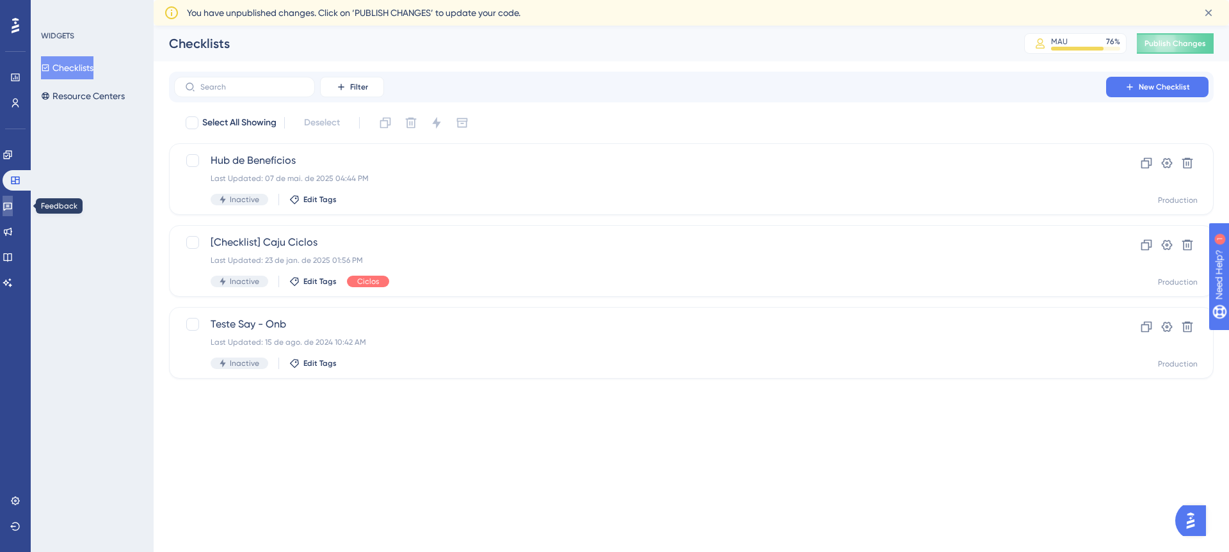
click at [13, 212] on link at bounding box center [8, 206] width 10 height 20
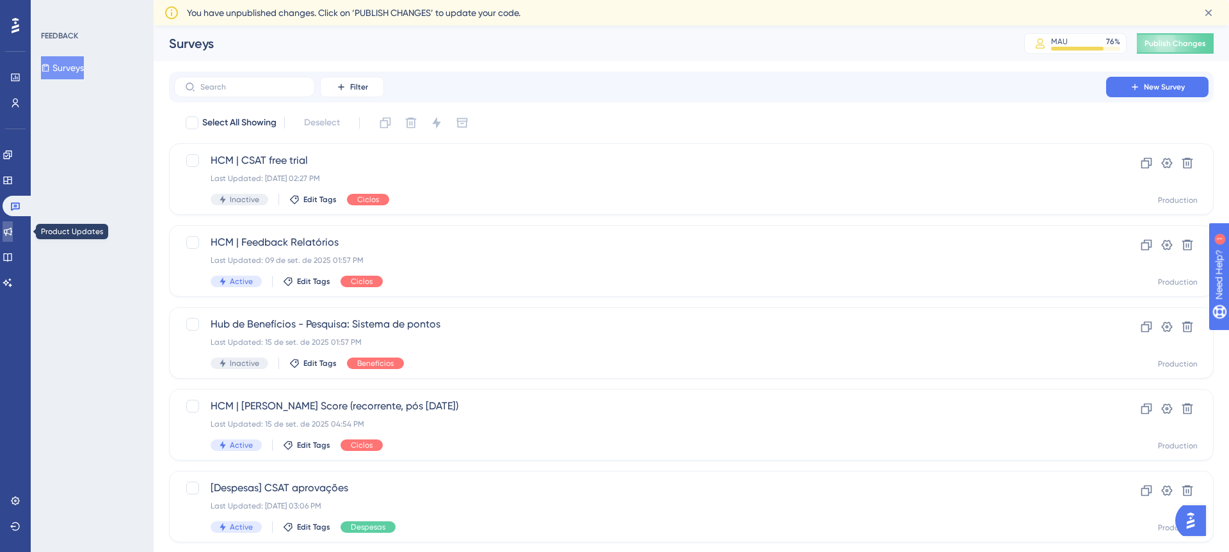
click at [12, 234] on icon at bounding box center [8, 232] width 8 height 8
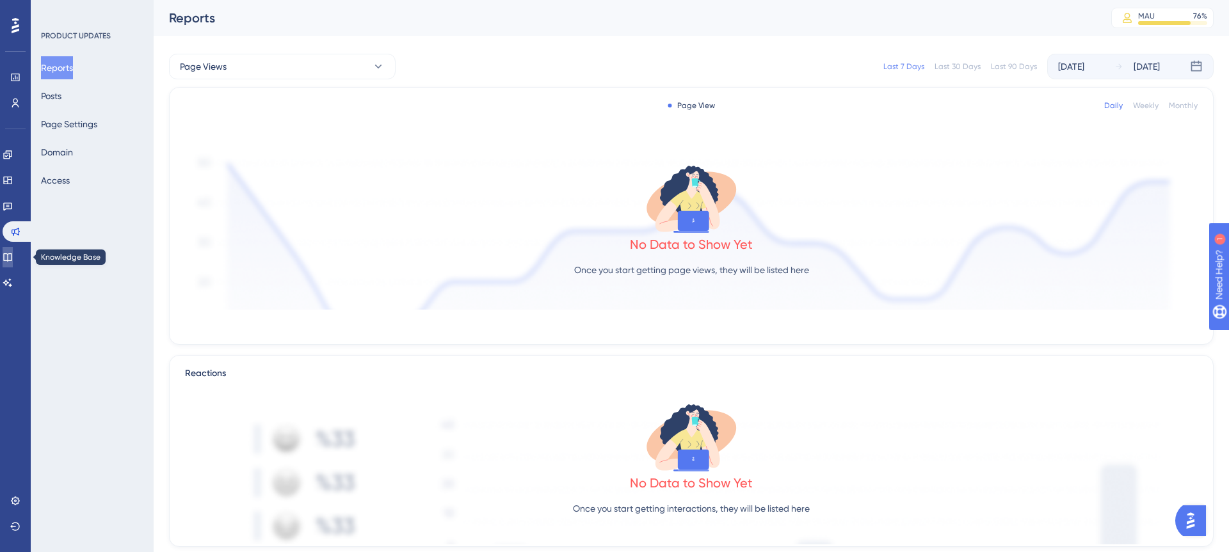
click at [13, 257] on icon at bounding box center [8, 257] width 10 height 10
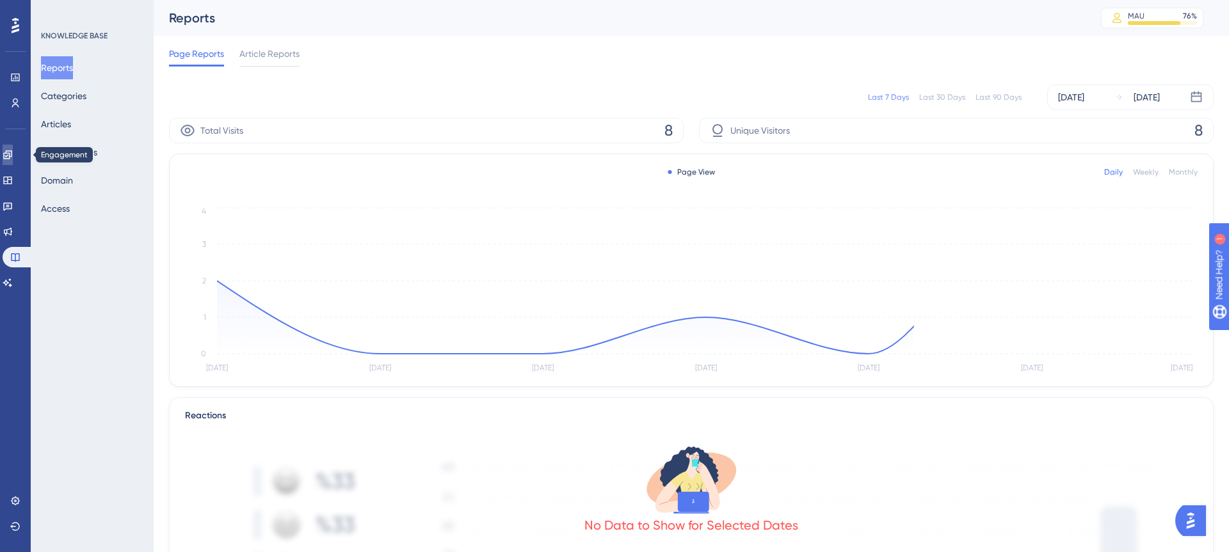
click at [12, 156] on icon at bounding box center [7, 154] width 8 height 8
